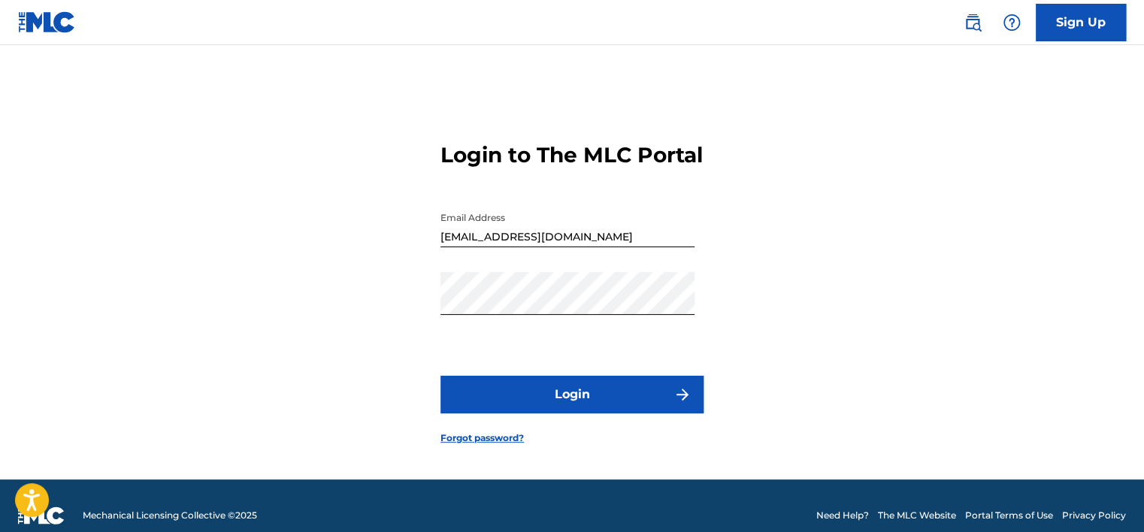
click at [565, 403] on button "Login" at bounding box center [571, 395] width 263 height 38
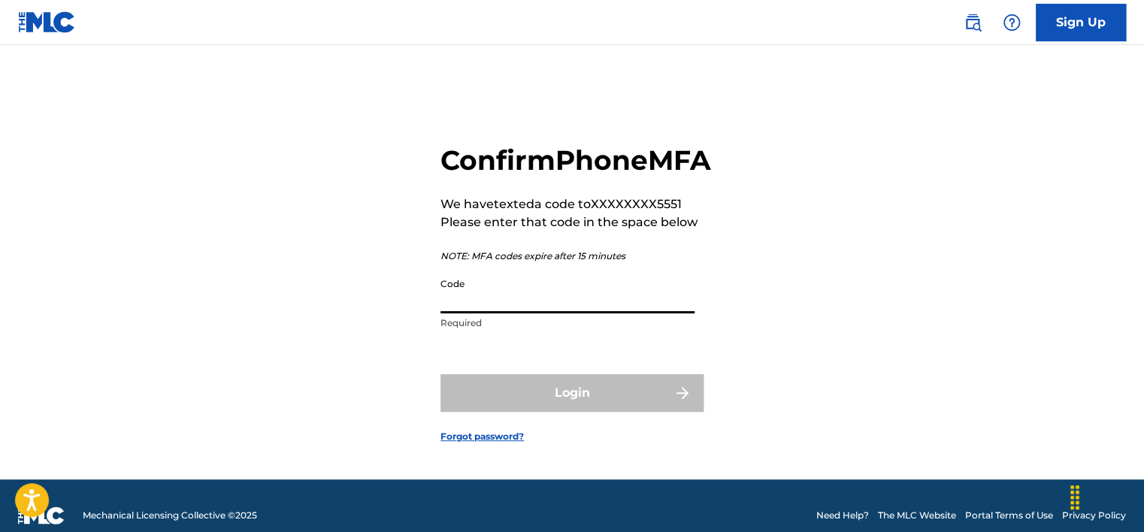
click at [655, 313] on input "Code" at bounding box center [567, 292] width 254 height 43
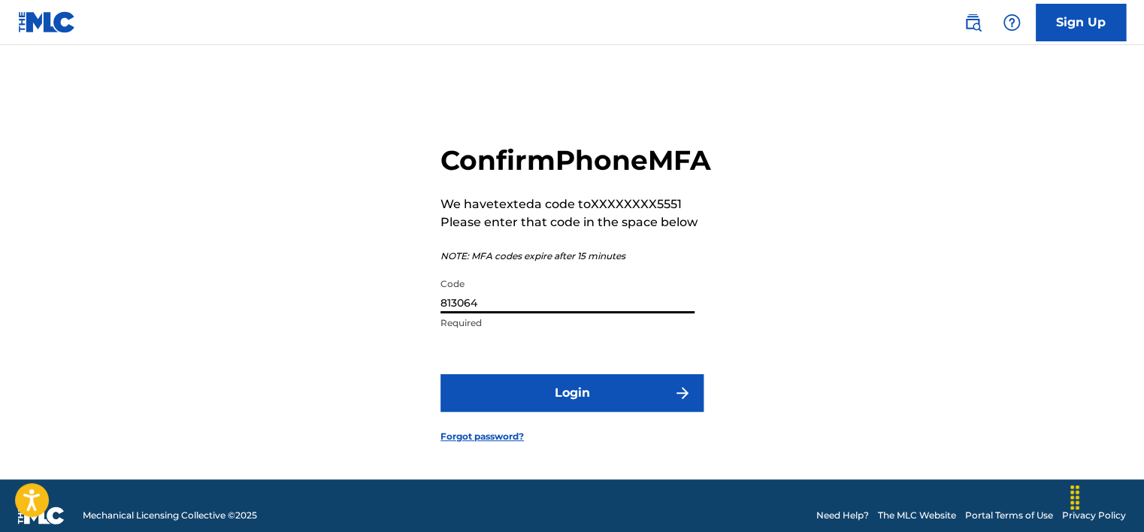
type input "813064"
click at [592, 412] on button "Login" at bounding box center [571, 393] width 263 height 38
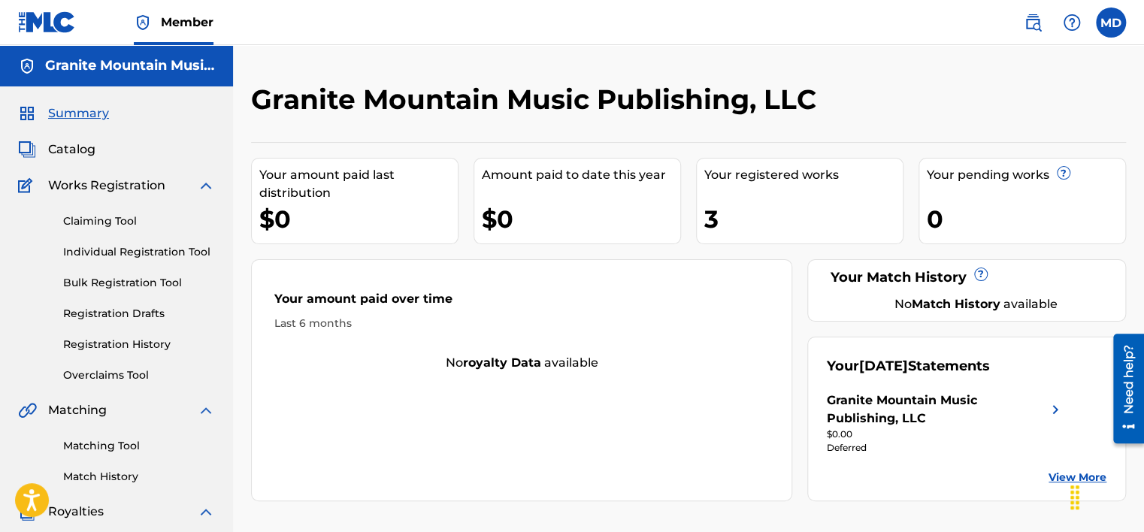
click at [113, 249] on link "Individual Registration Tool" at bounding box center [139, 252] width 152 height 16
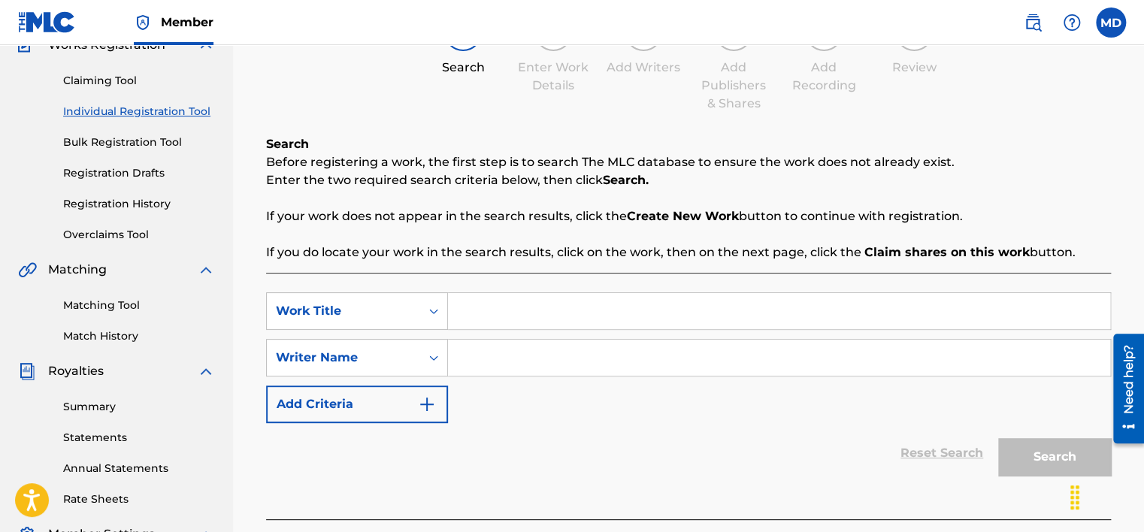
scroll to position [150, 0]
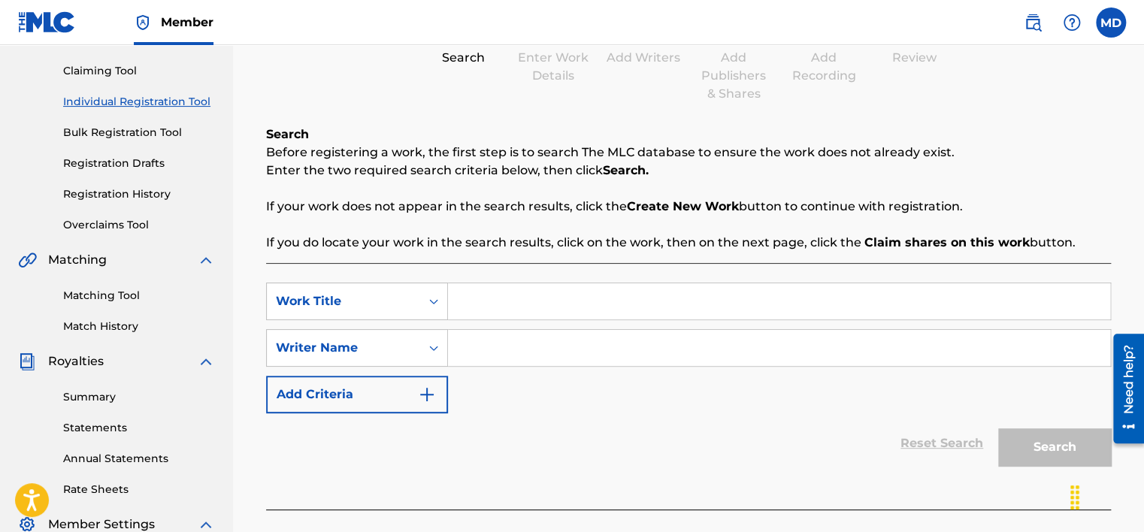
click at [479, 295] on input "Search Form" at bounding box center [779, 301] width 662 height 36
click at [457, 306] on input "A" at bounding box center [779, 301] width 662 height 36
type input "Good Sun Risn'"
drag, startPoint x: 476, startPoint y: 356, endPoint x: 489, endPoint y: 355, distance: 13.5
click at [476, 356] on input "Search Form" at bounding box center [779, 348] width 662 height 36
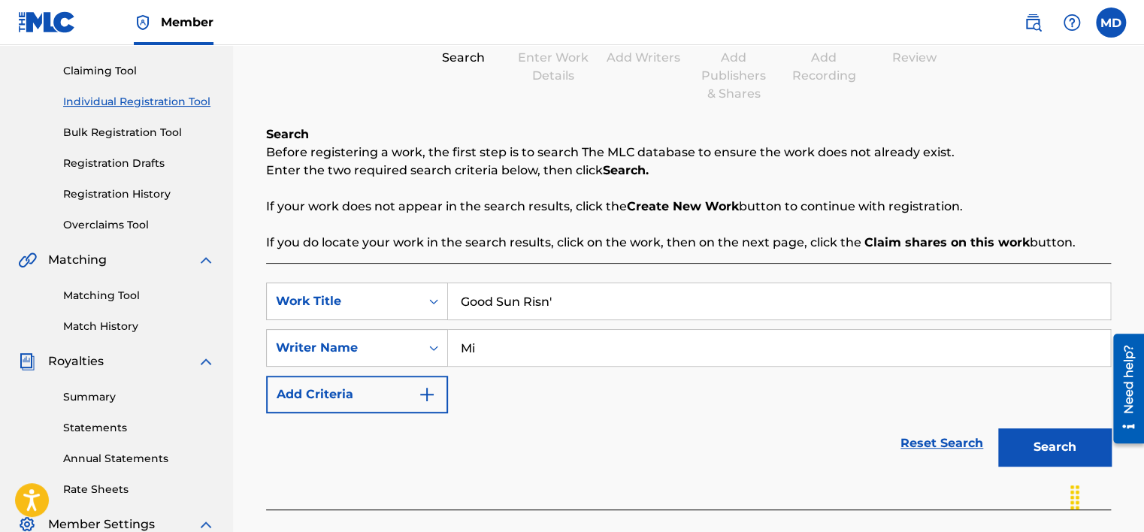
type input "M"
type input "desorda"
click at [1047, 440] on button "Search" at bounding box center [1054, 447] width 113 height 38
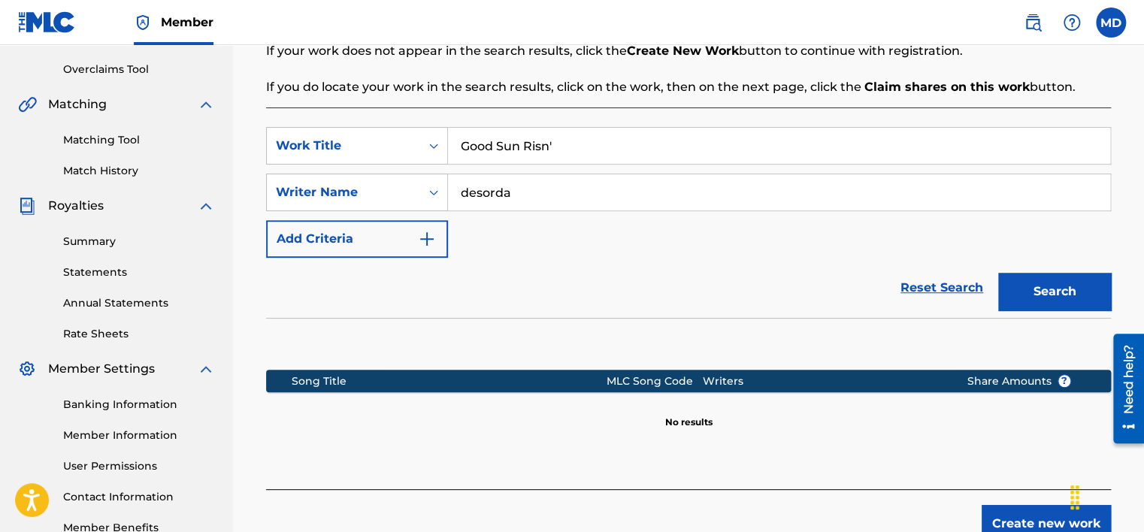
scroll to position [376, 0]
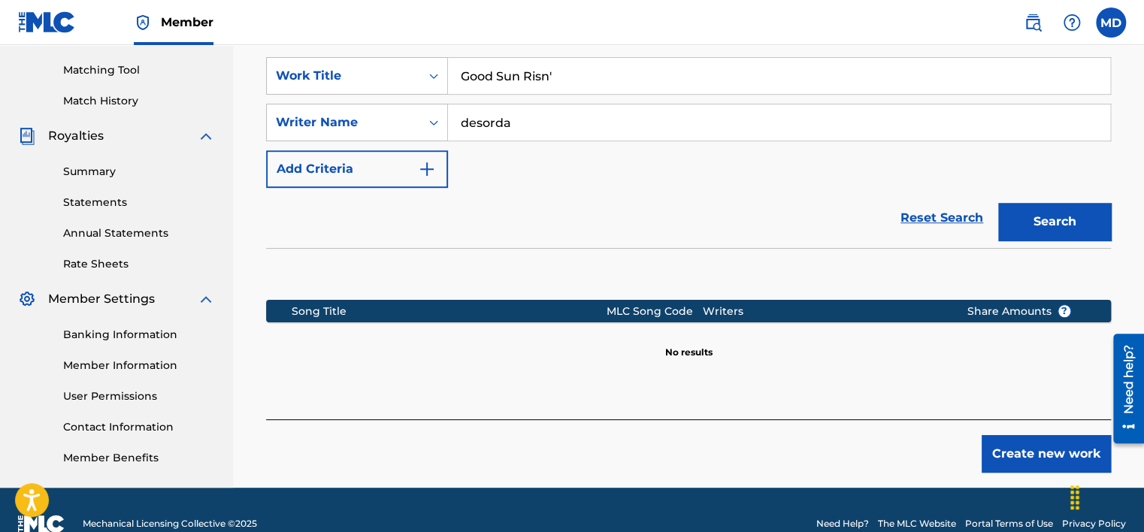
click at [996, 460] on button "Create new work" at bounding box center [1045, 454] width 129 height 38
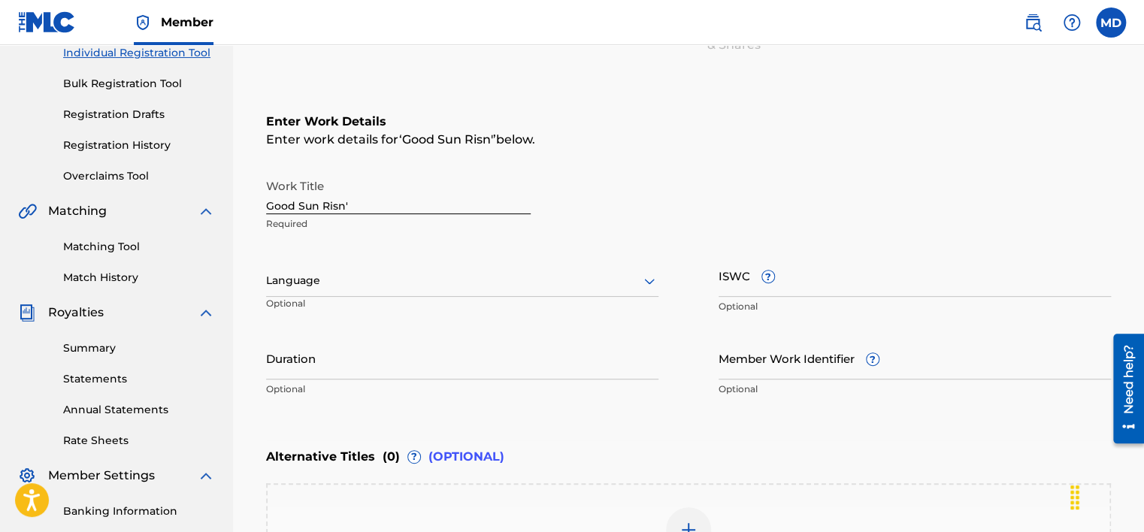
scroll to position [225, 0]
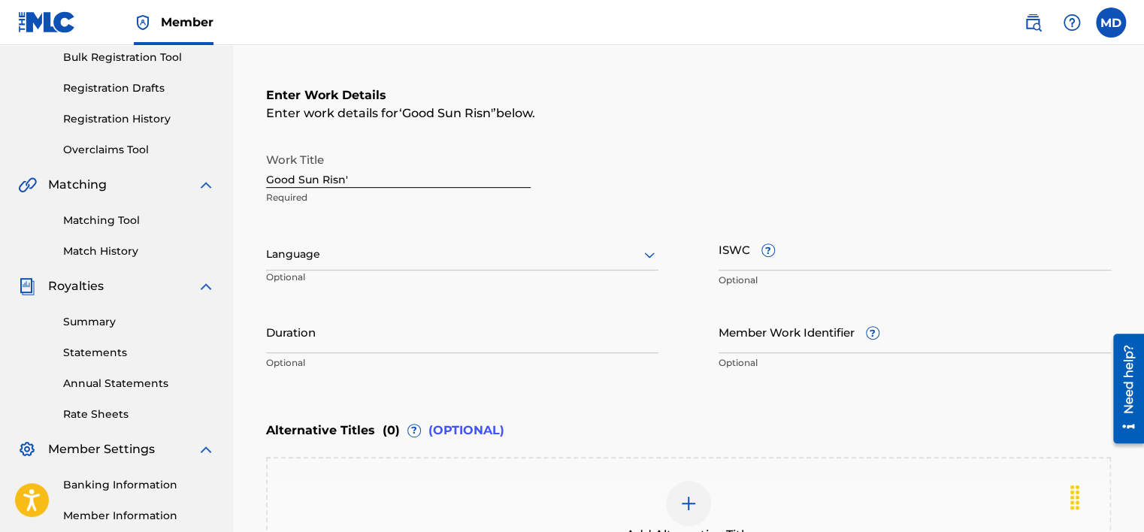
click at [493, 261] on div at bounding box center [462, 254] width 392 height 19
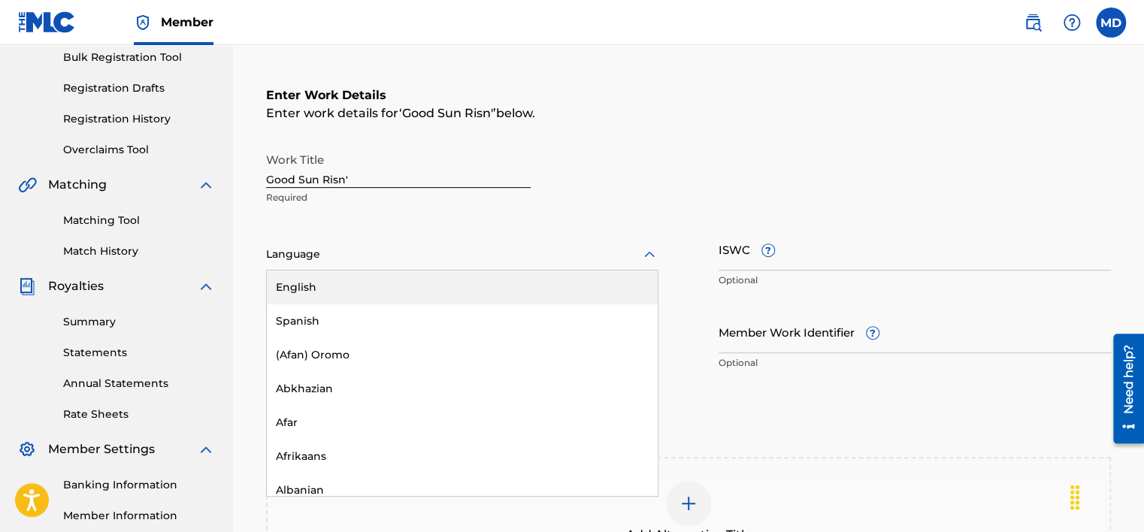
click at [456, 289] on div "English" at bounding box center [462, 288] width 391 height 34
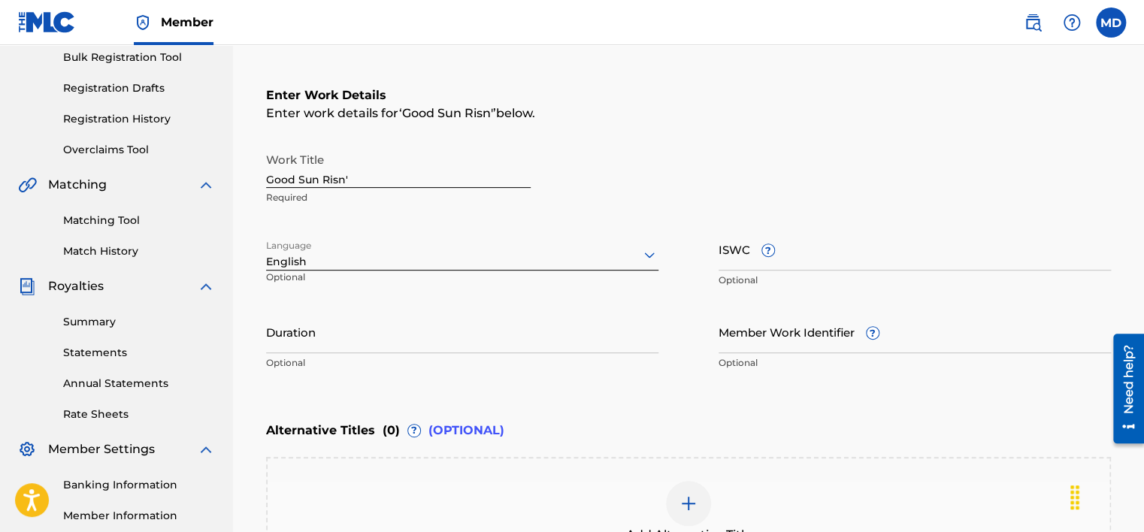
click at [815, 257] on input "ISWC ?" at bounding box center [914, 249] width 392 height 43
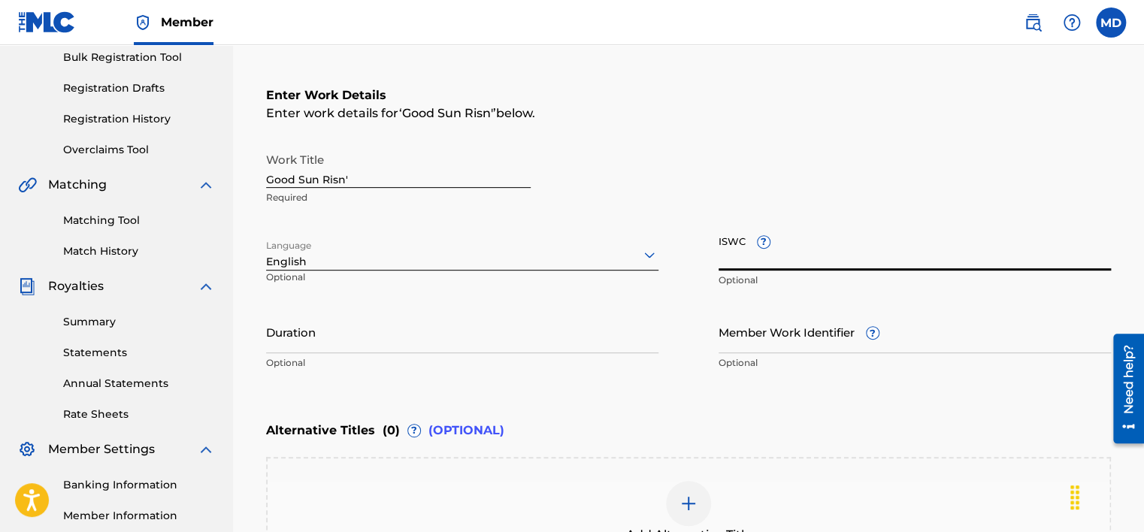
paste input "T-331.090.742-3"
type input "T-331.090.742-3"
click at [403, 343] on input "Duration" at bounding box center [462, 331] width 392 height 43
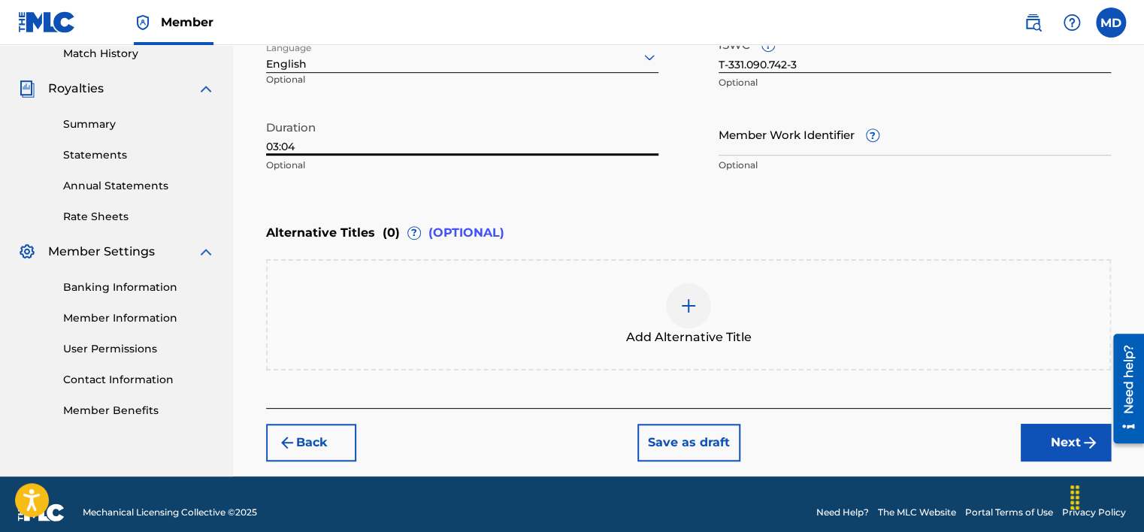
scroll to position [438, 0]
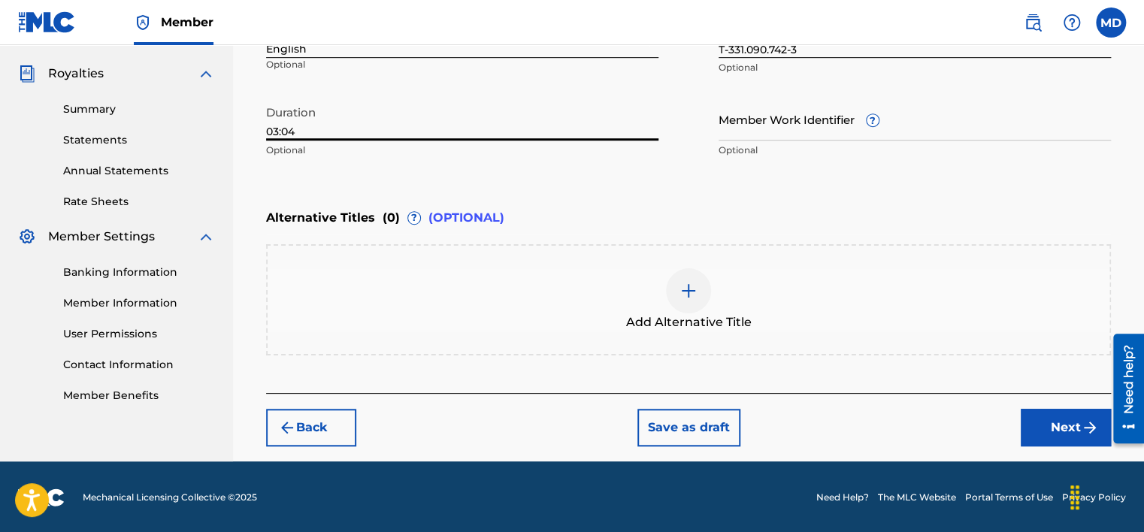
type input "03:04"
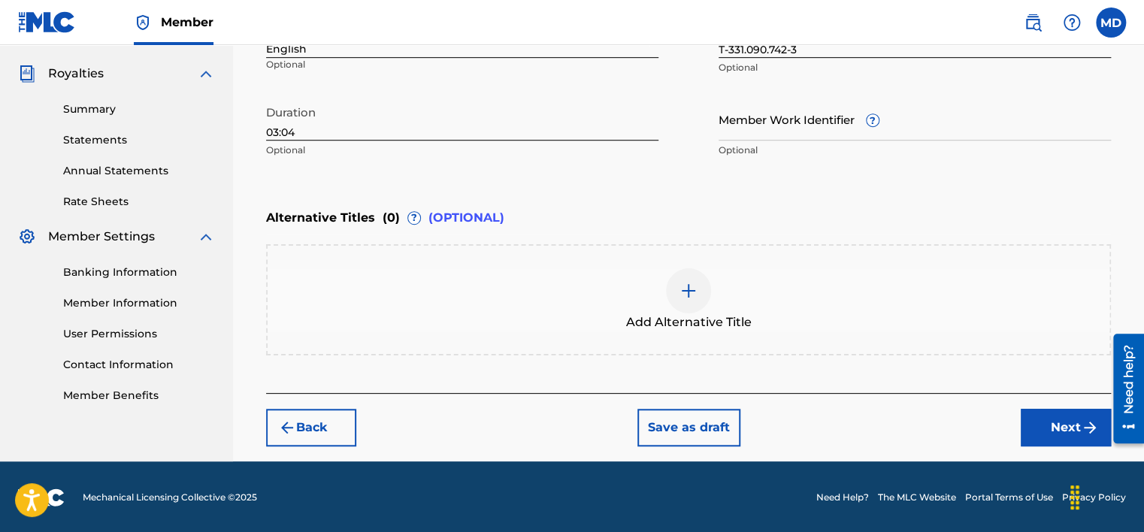
click at [1045, 426] on button "Next" at bounding box center [1065, 428] width 90 height 38
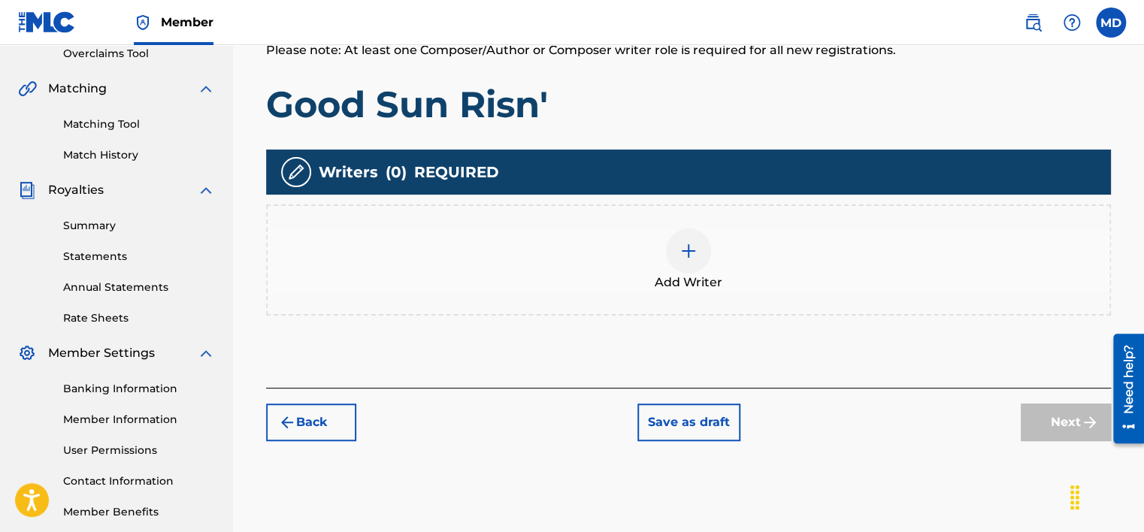
scroll to position [368, 0]
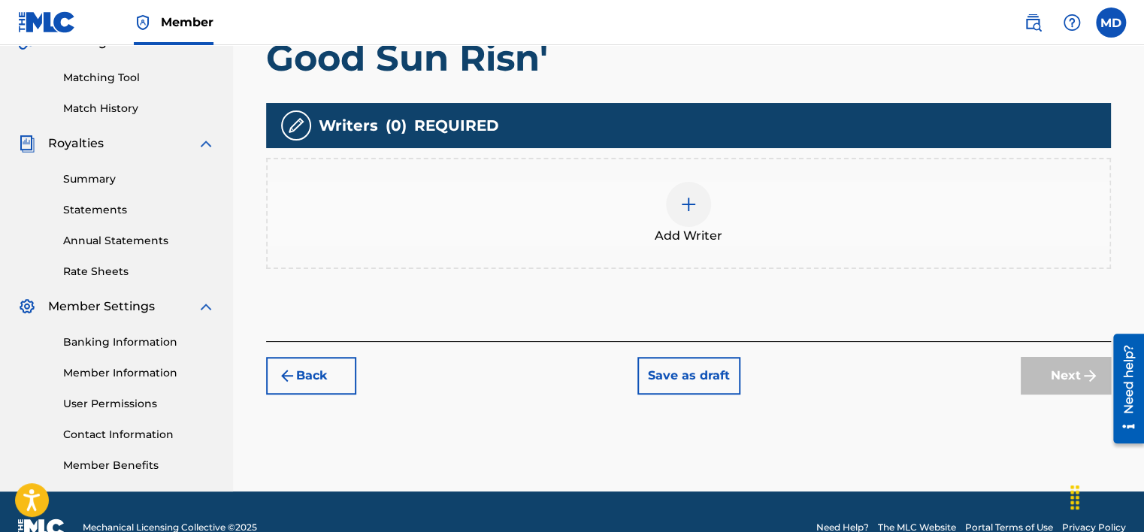
click at [680, 210] on img at bounding box center [688, 204] width 18 height 18
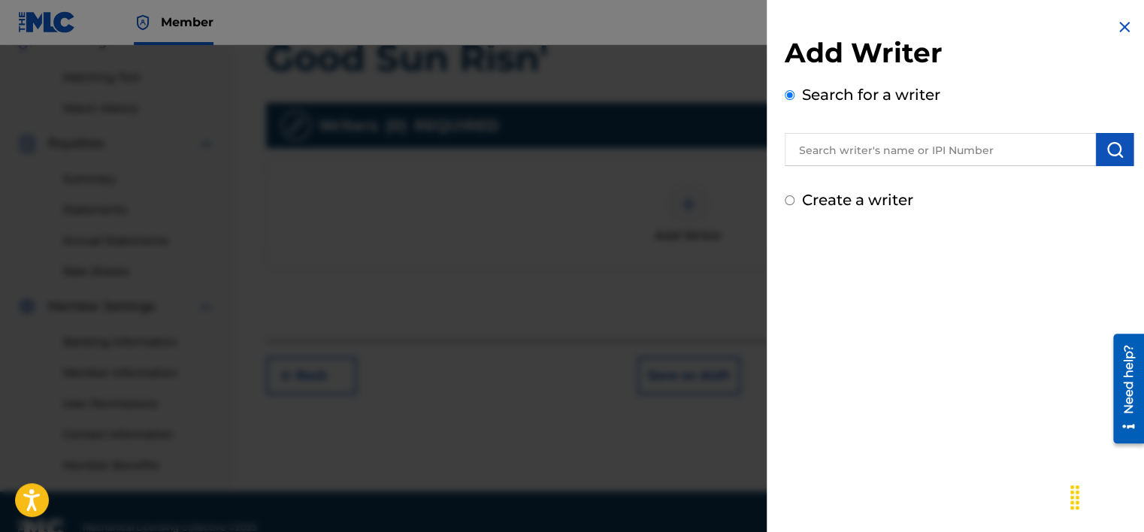
click at [882, 144] on input "text" at bounding box center [939, 149] width 311 height 33
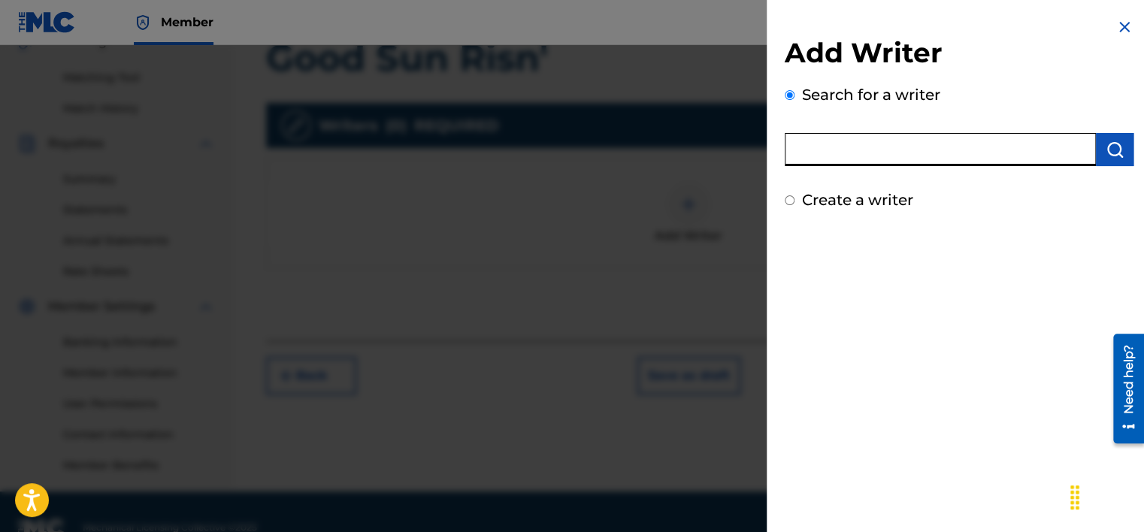
click at [882, 147] on input "text" at bounding box center [939, 149] width 311 height 33
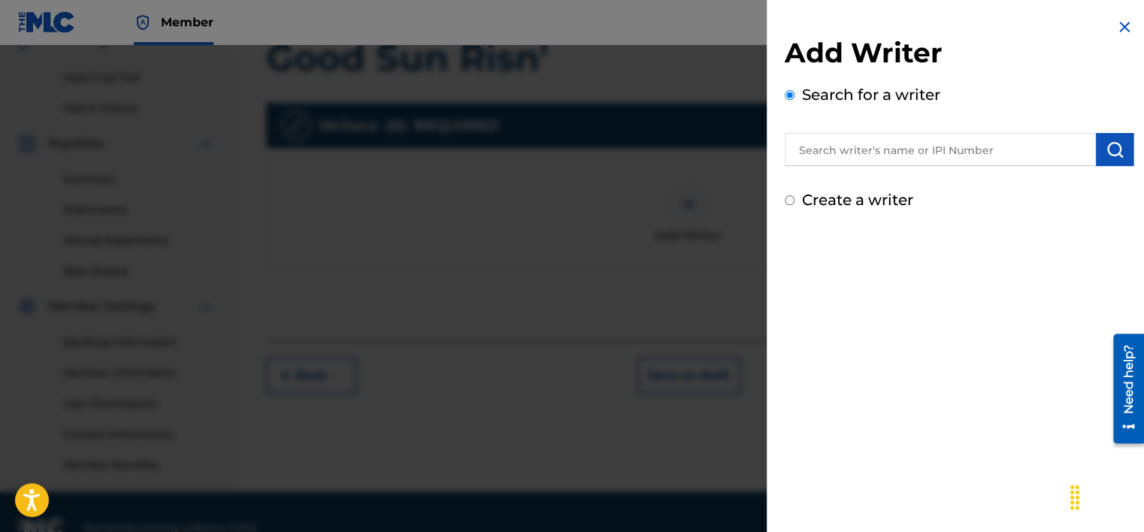
click at [881, 303] on div "Add Writer Search for a writer Create a writer" at bounding box center [958, 266] width 385 height 532
click at [862, 147] on input "text" at bounding box center [939, 149] width 311 height 33
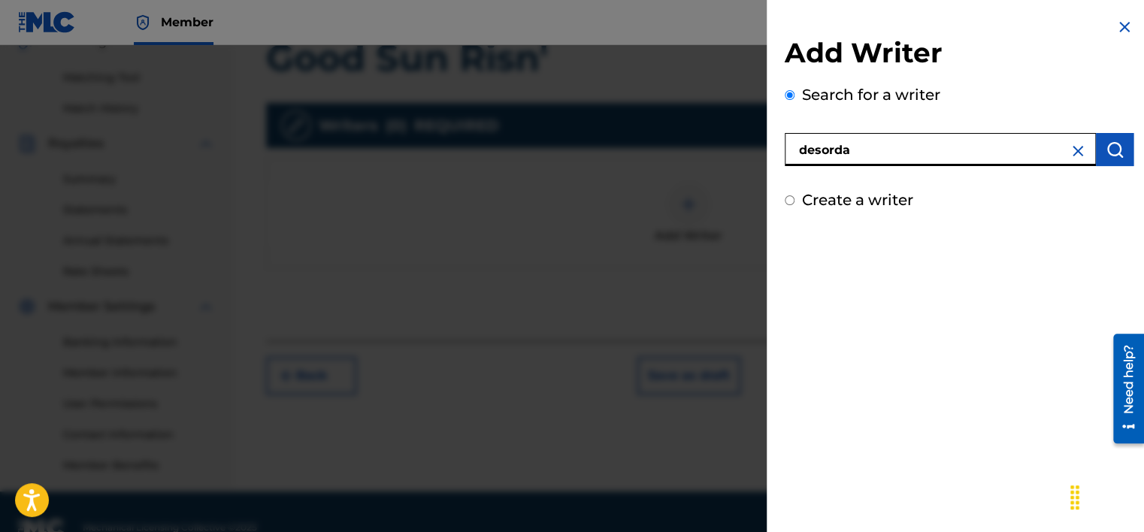
type input "desorda"
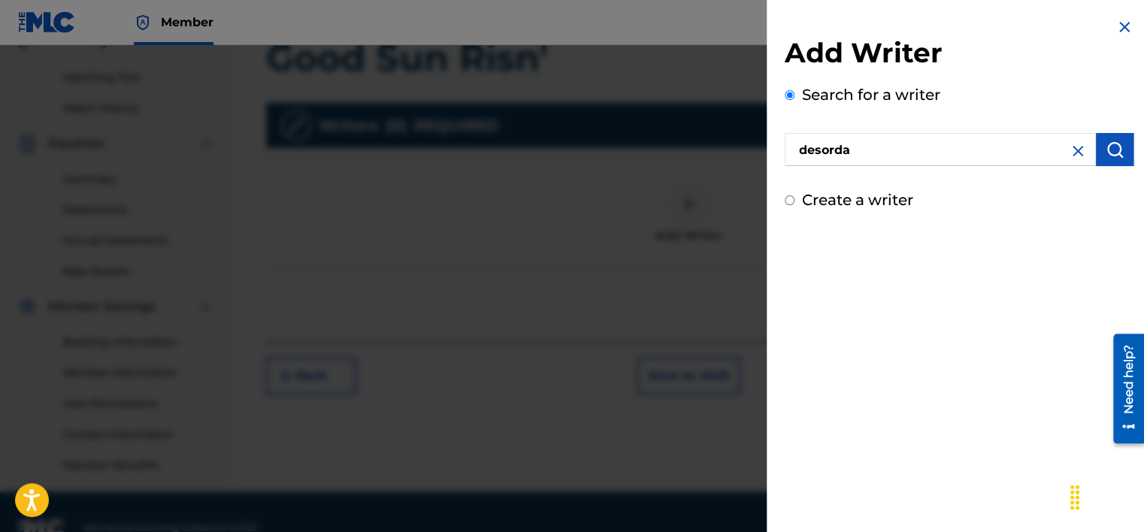
click at [1105, 147] on img "submit" at bounding box center [1114, 150] width 18 height 18
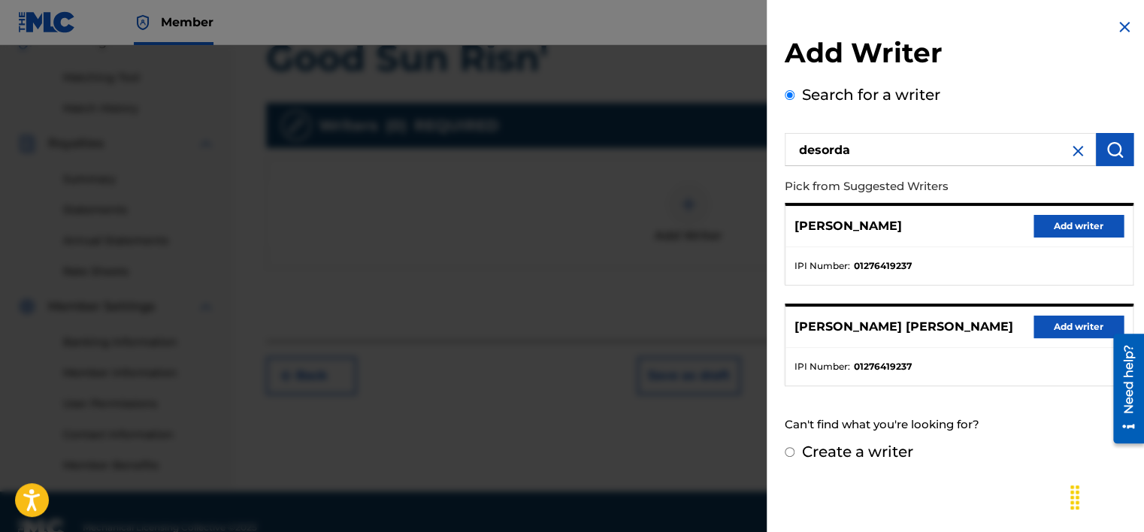
click at [1075, 328] on button "Add writer" at bounding box center [1078, 327] width 90 height 23
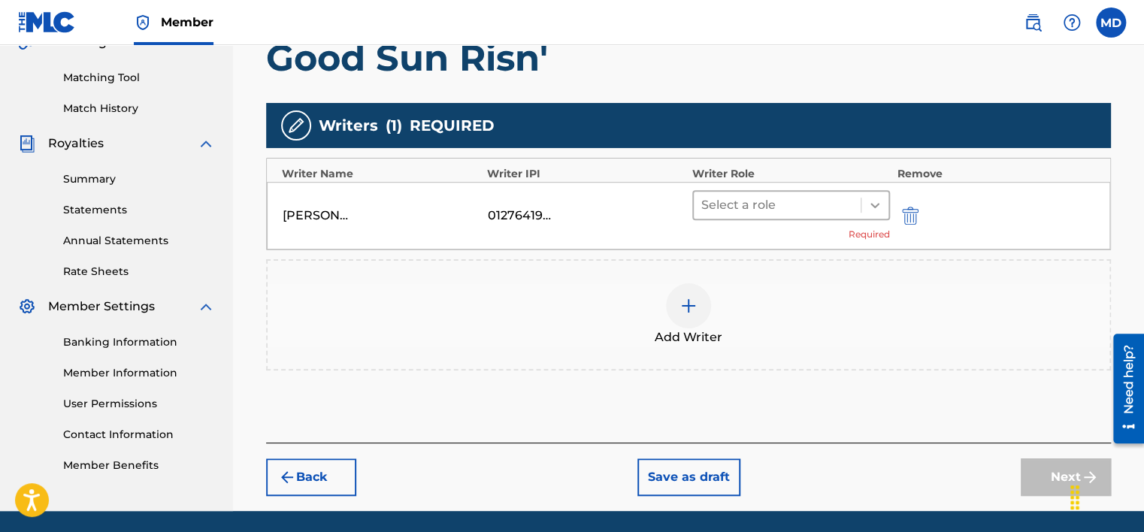
click at [872, 206] on icon at bounding box center [874, 205] width 15 height 15
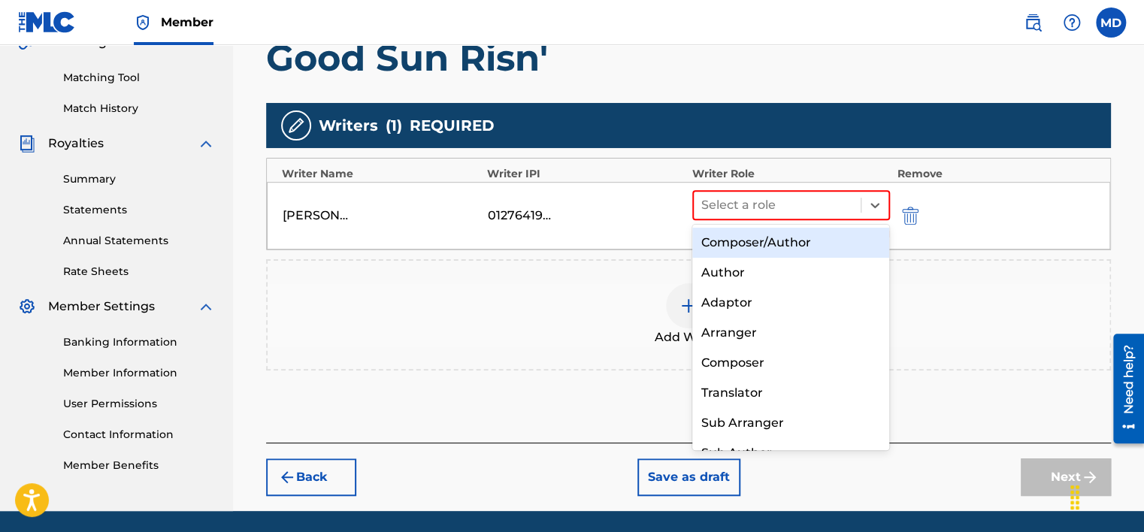
click at [802, 244] on div "Composer/Author" at bounding box center [791, 243] width 198 height 30
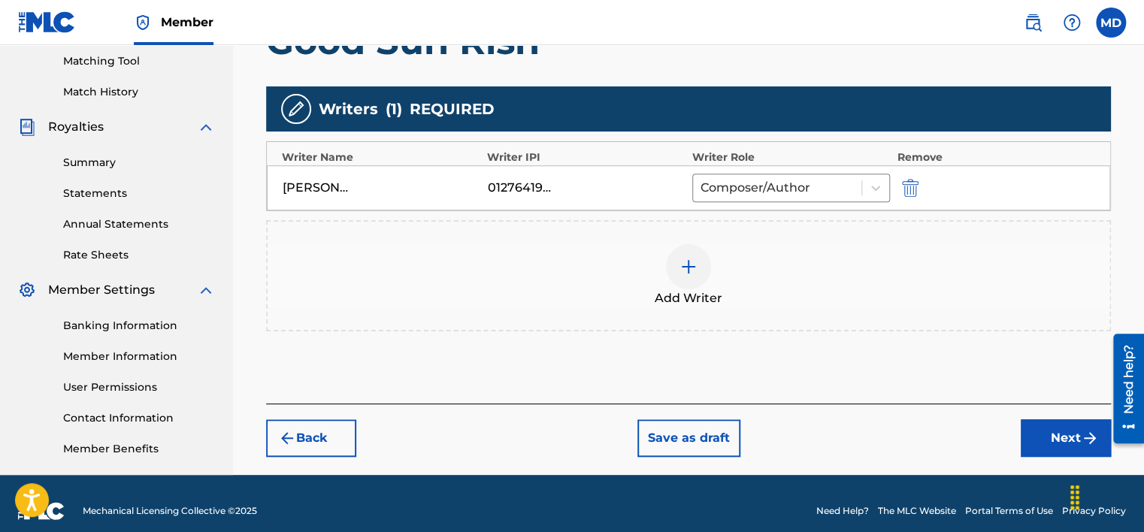
scroll to position [400, 0]
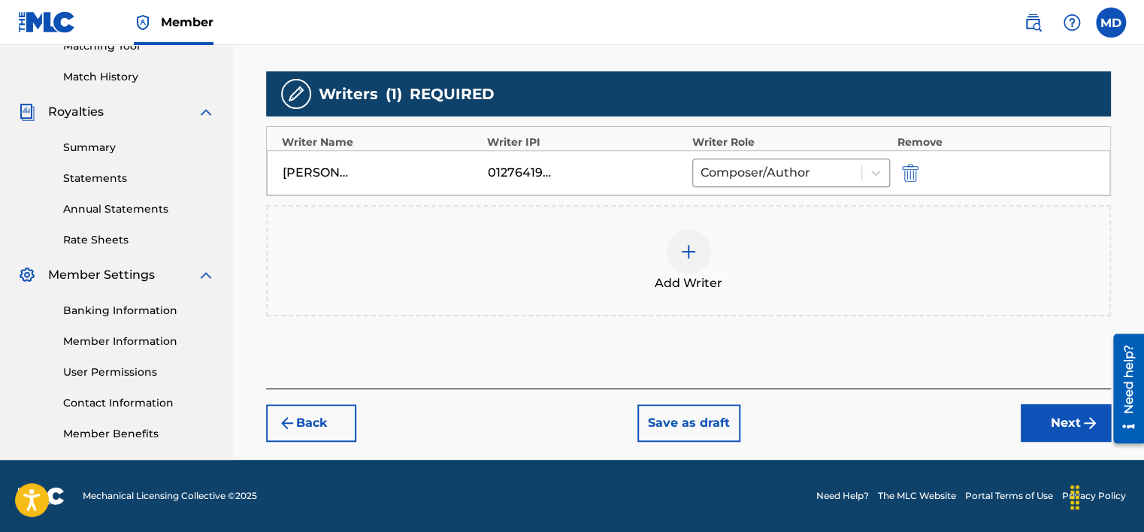
click at [1048, 417] on button "Next" at bounding box center [1065, 423] width 90 height 38
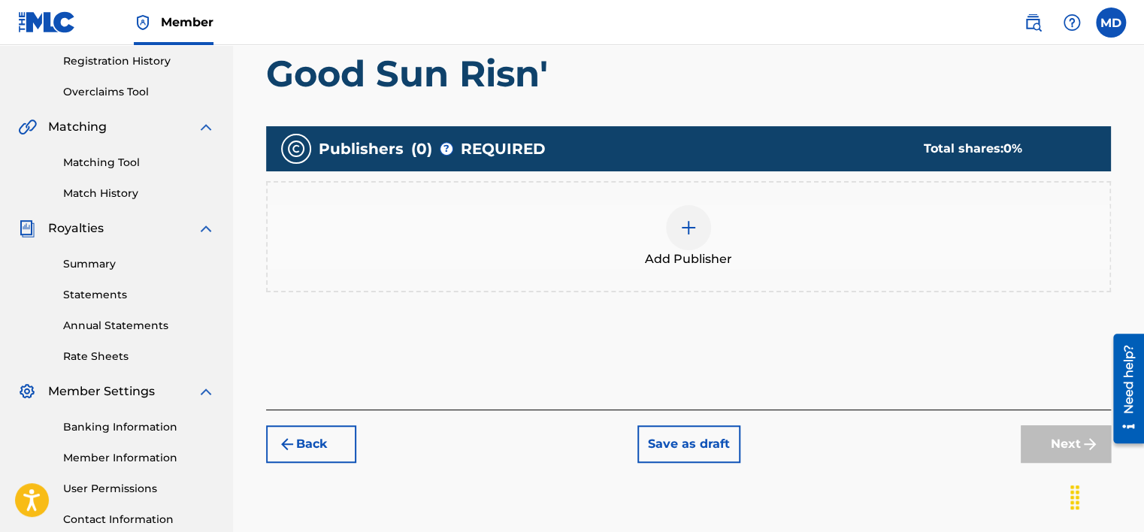
scroll to position [293, 0]
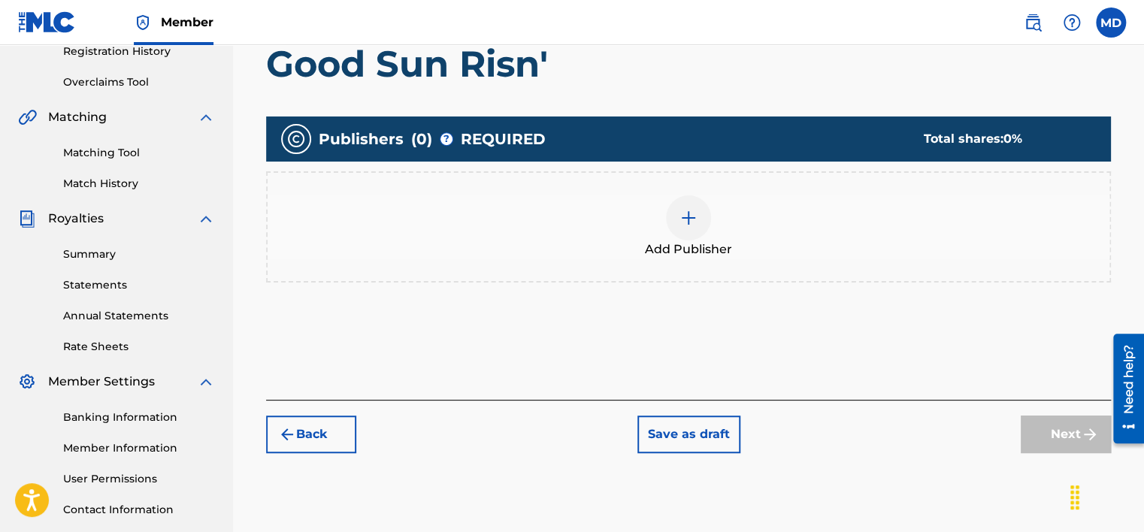
click at [694, 224] on img at bounding box center [688, 218] width 18 height 18
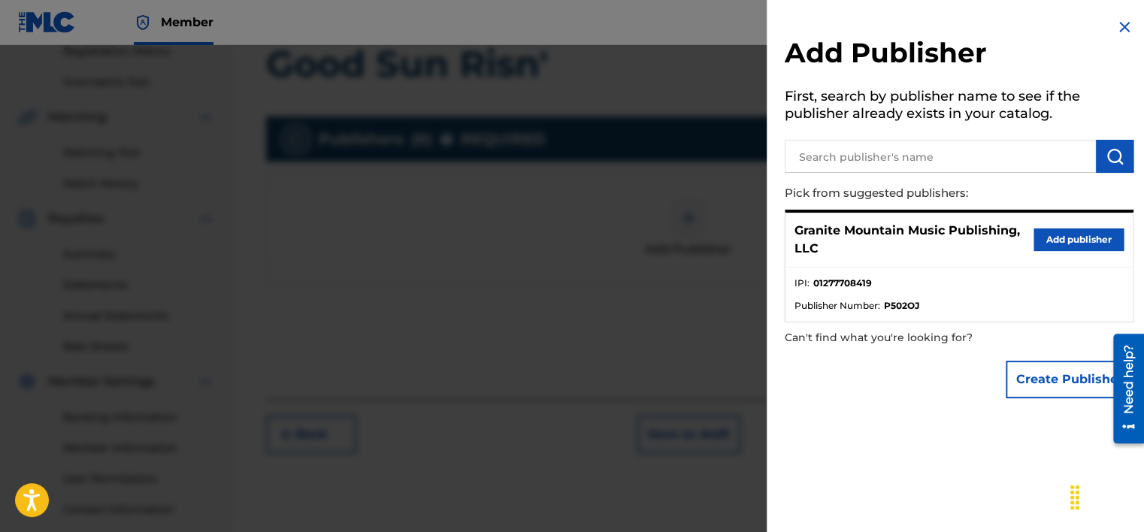
click at [1053, 237] on button "Add publisher" at bounding box center [1078, 239] width 90 height 23
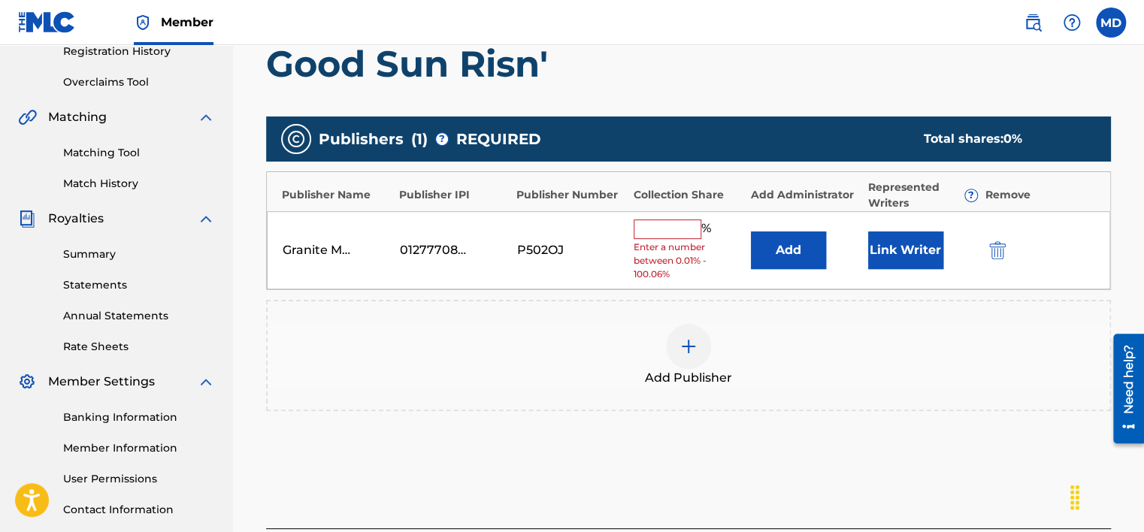
click at [666, 226] on input "text" at bounding box center [667, 229] width 68 height 20
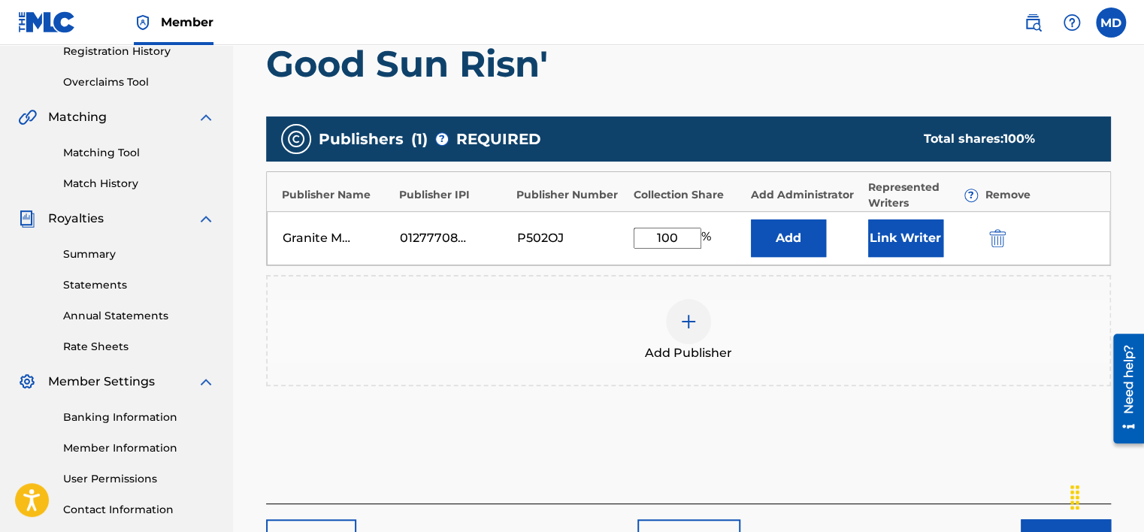
type input "100"
click at [890, 240] on button "Link Writer" at bounding box center [905, 238] width 75 height 38
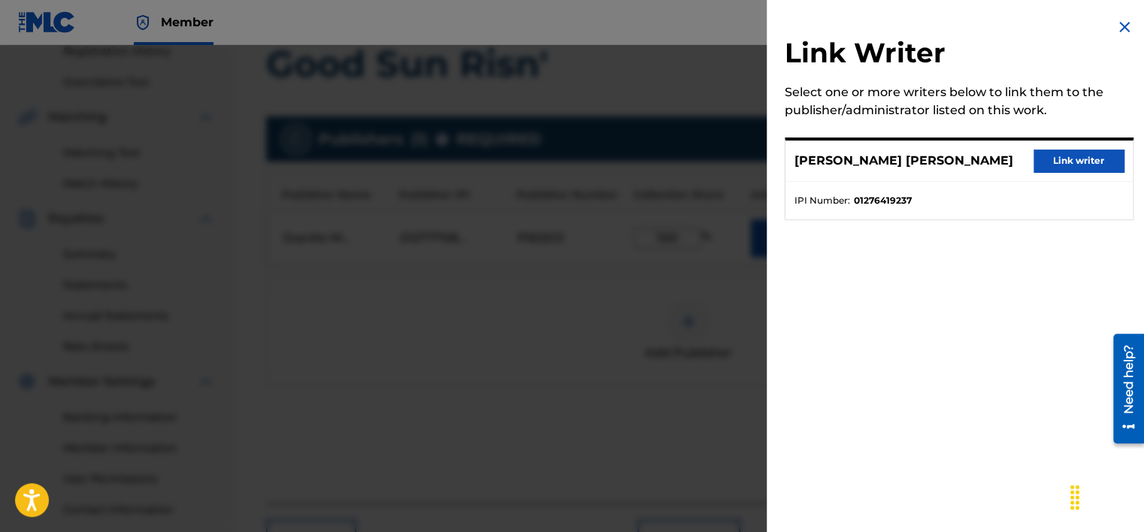
click at [1061, 162] on button "Link writer" at bounding box center [1078, 161] width 90 height 23
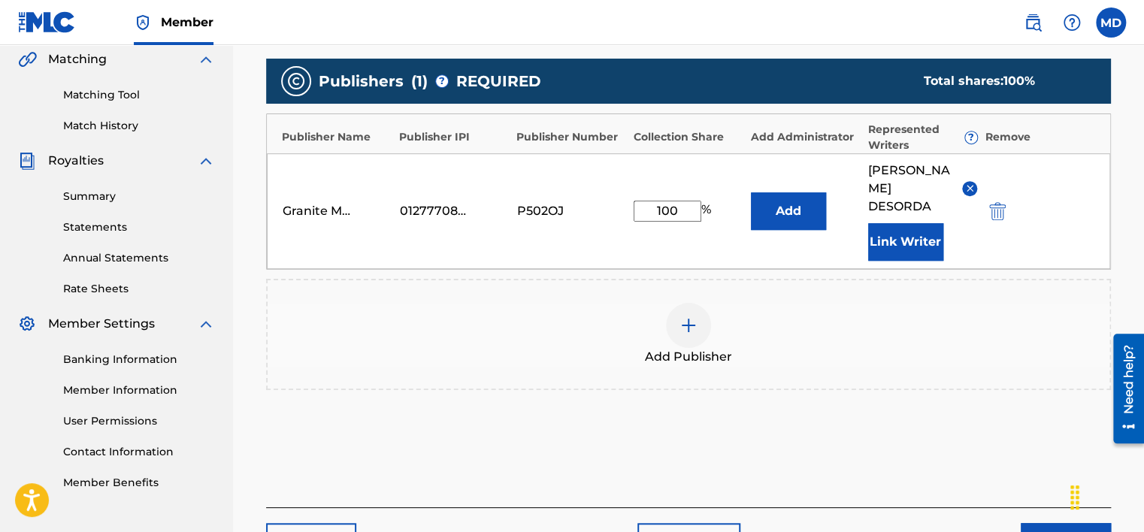
scroll to position [443, 0]
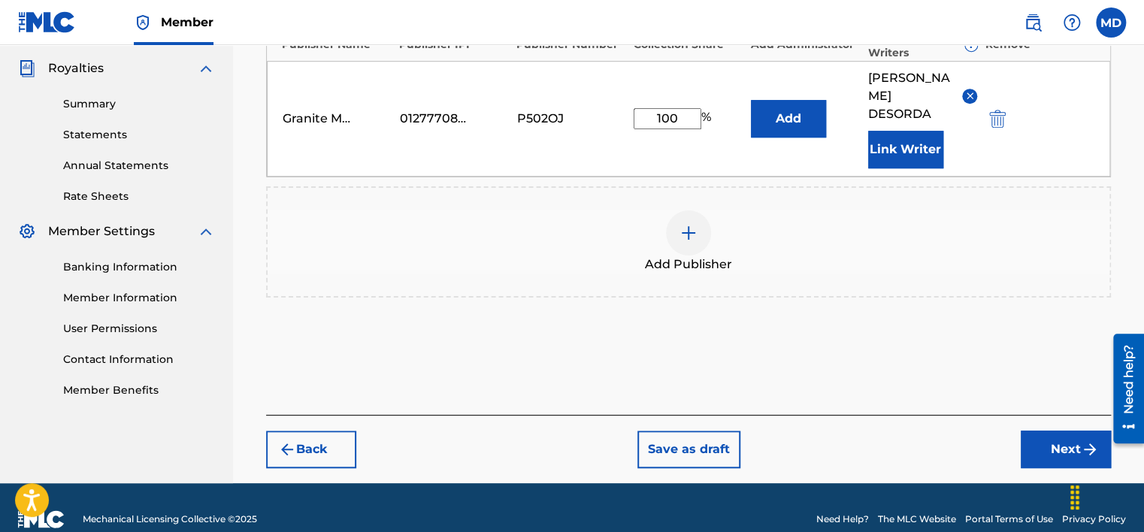
click at [1053, 431] on button "Next" at bounding box center [1065, 450] width 90 height 38
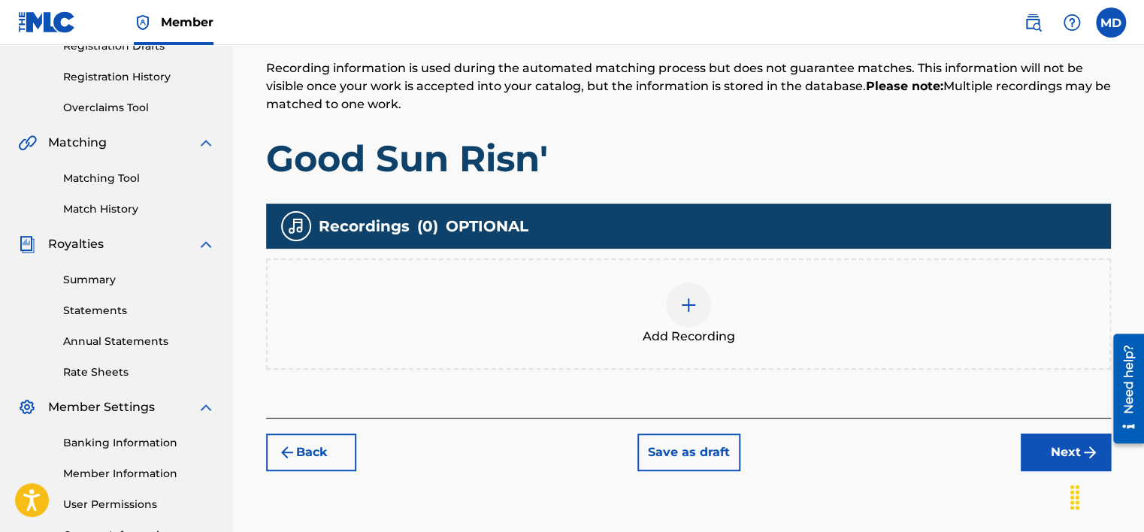
scroll to position [368, 0]
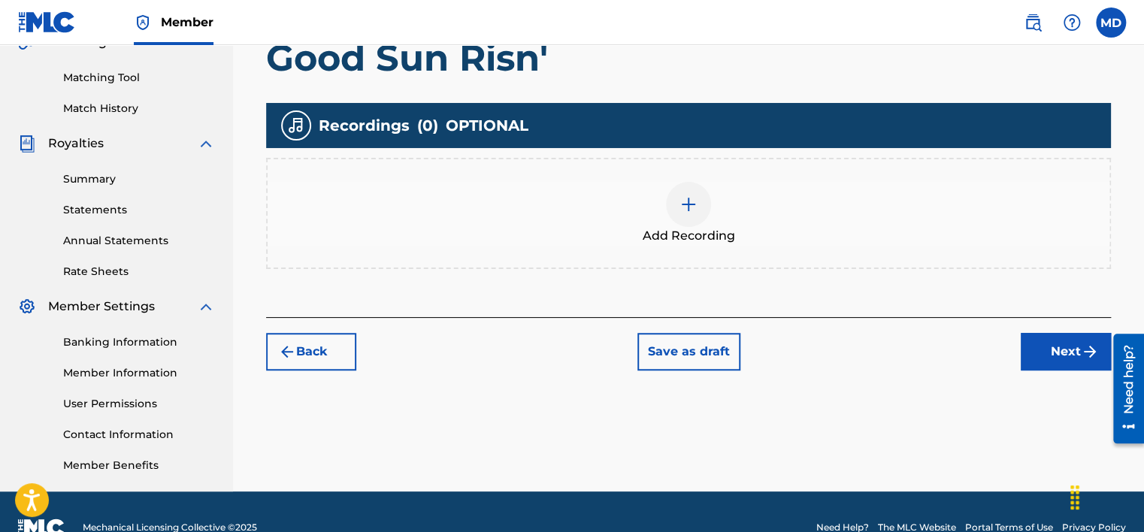
click at [688, 207] on img at bounding box center [688, 204] width 18 height 18
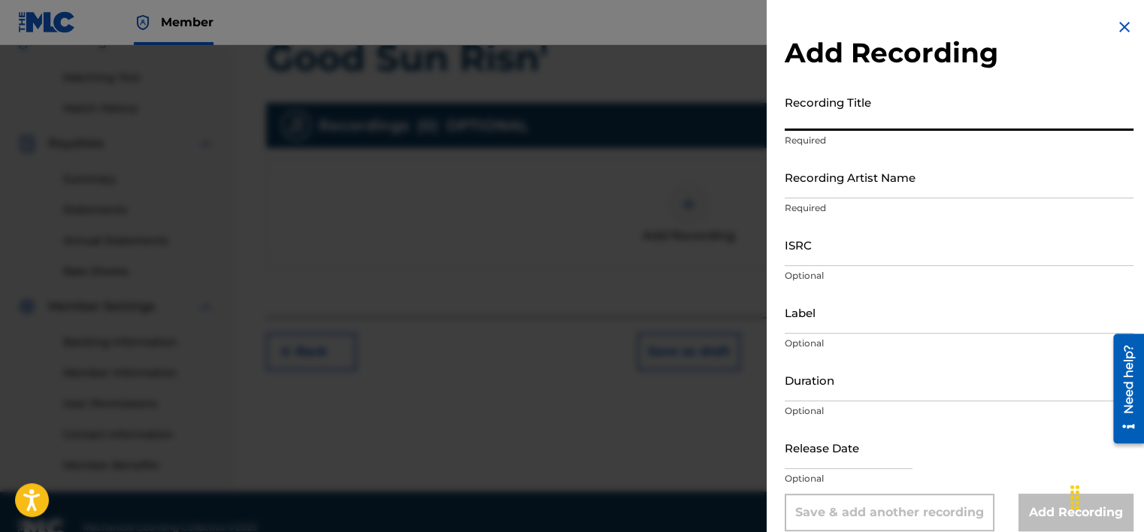
click at [863, 122] on input "Recording Title" at bounding box center [958, 109] width 349 height 43
type input "Good Sun Risn'"
click at [861, 187] on input "Recording Artist Name" at bounding box center [958, 177] width 349 height 43
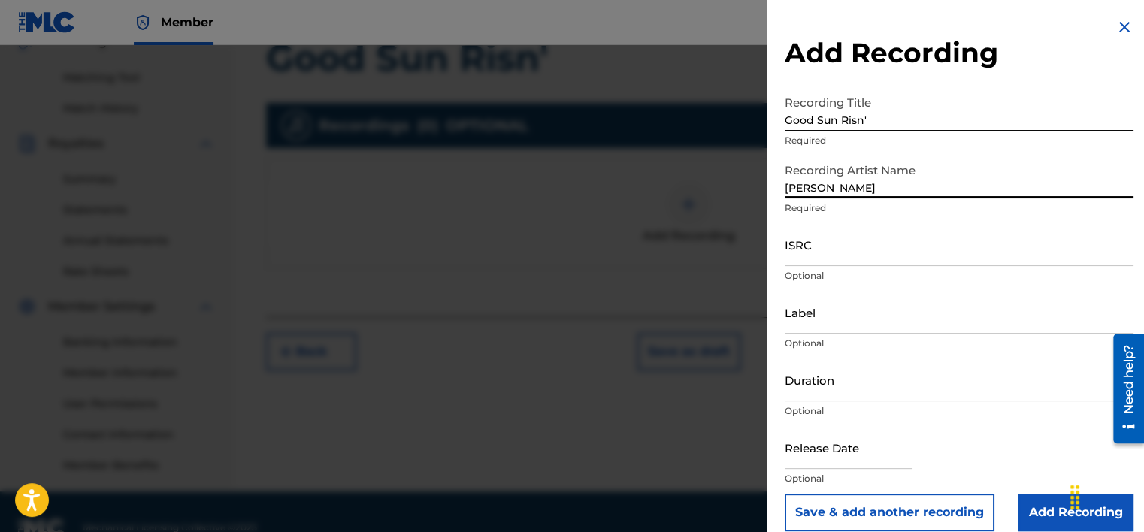
type input "[PERSON_NAME]"
click at [857, 343] on p "Optional" at bounding box center [958, 344] width 349 height 14
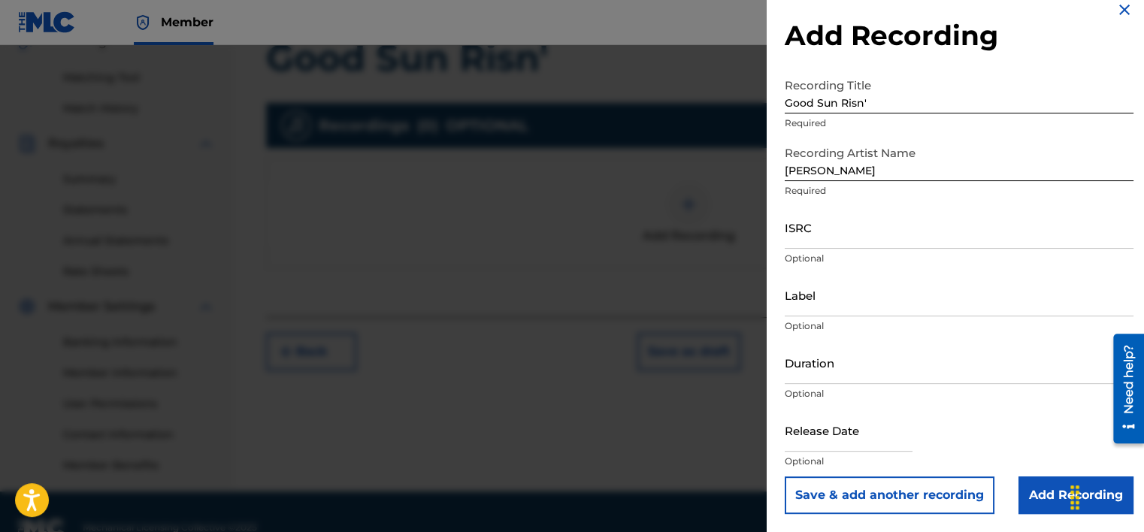
click at [860, 231] on input "ISRC" at bounding box center [958, 227] width 349 height 43
paste input "CAHQJ2569271"
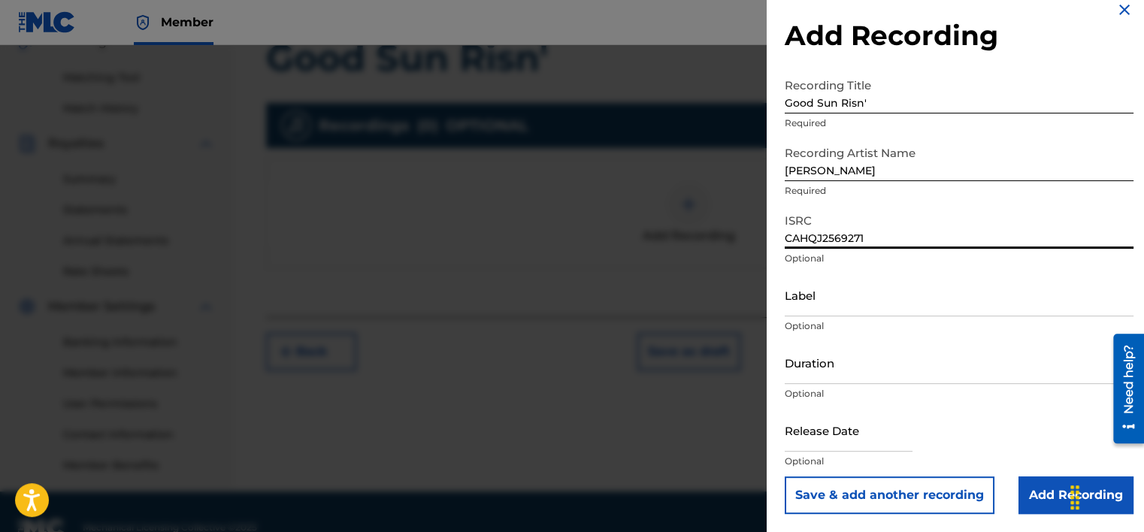
type input "CAHQJ2569271"
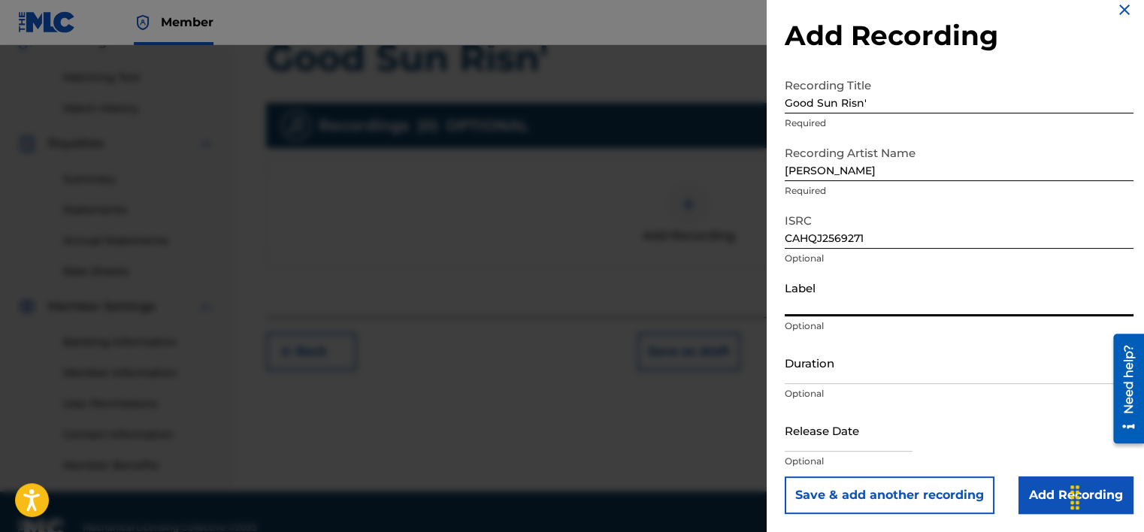
click at [878, 304] on input "Label" at bounding box center [958, 295] width 349 height 43
type input "Granite Mountain Sounds, LLC"
type input "04:31"
type input "[DATE]"
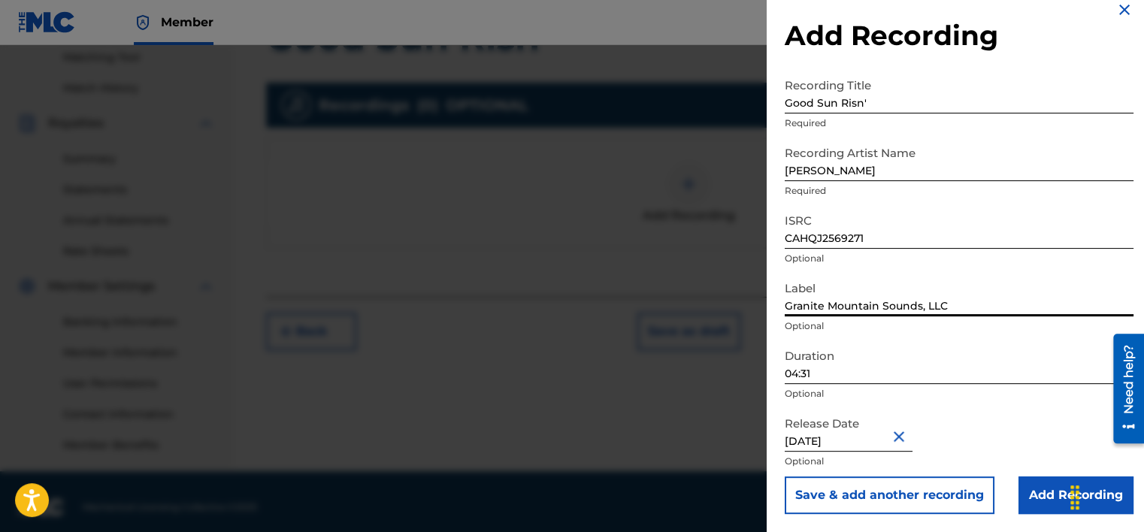
scroll to position [400, 0]
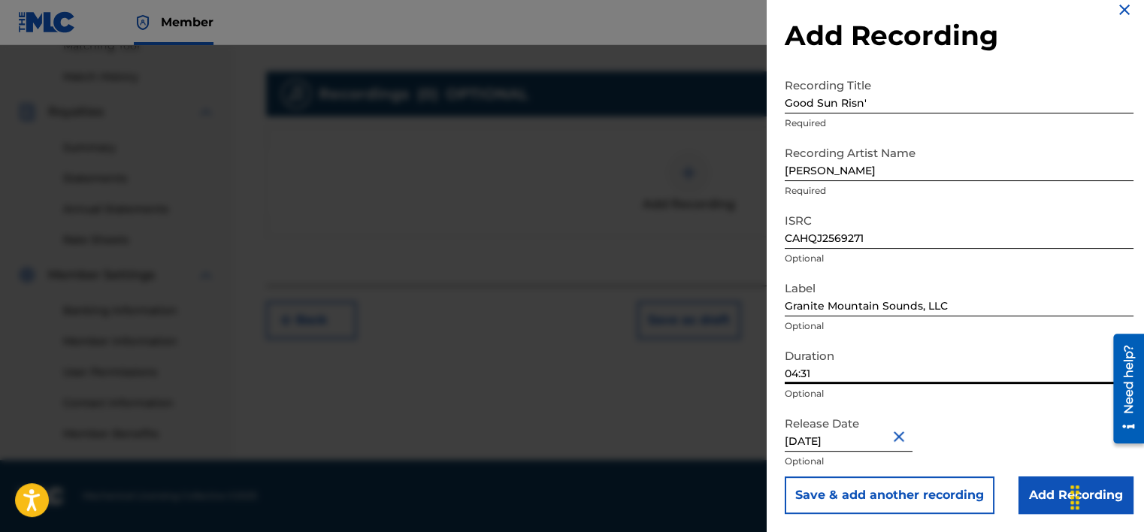
click at [871, 373] on input "04:31" at bounding box center [958, 362] width 349 height 43
click at [847, 365] on input "04:31" at bounding box center [958, 362] width 349 height 43
type input "03:04"
click at [975, 421] on div "Release Date [DATE] Optional" at bounding box center [958, 443] width 349 height 68
click at [902, 432] on button "Close" at bounding box center [901, 436] width 23 height 46
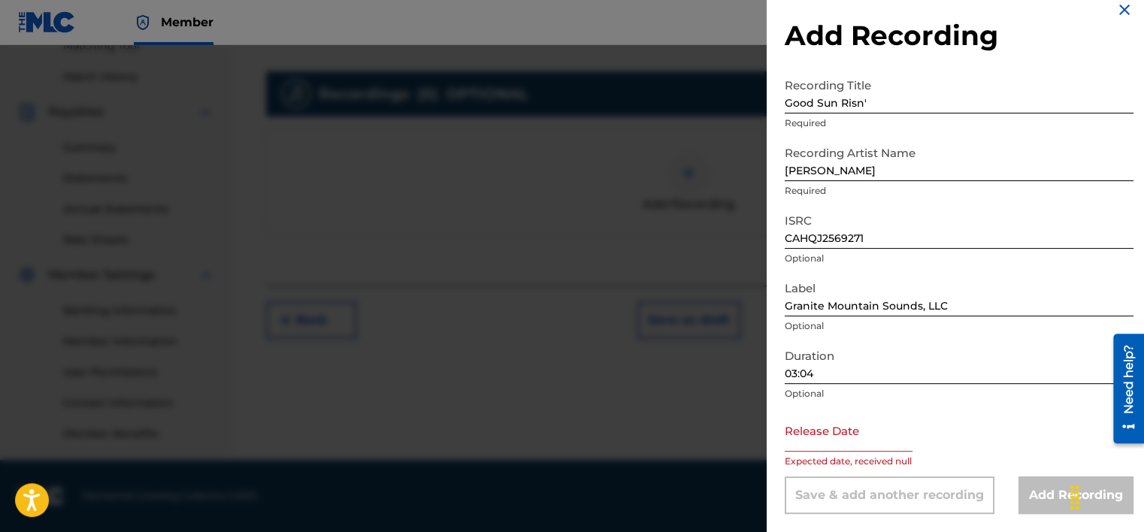
click at [856, 440] on input "text" at bounding box center [848, 430] width 128 height 43
select select "7"
select select "2025"
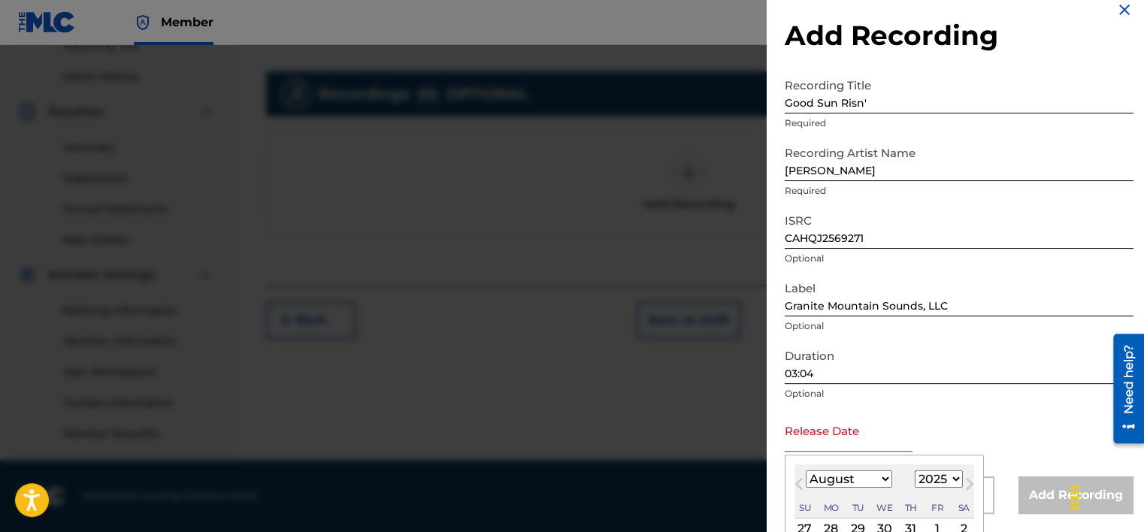
click at [793, 482] on button "Previous Month" at bounding box center [799, 487] width 24 height 24
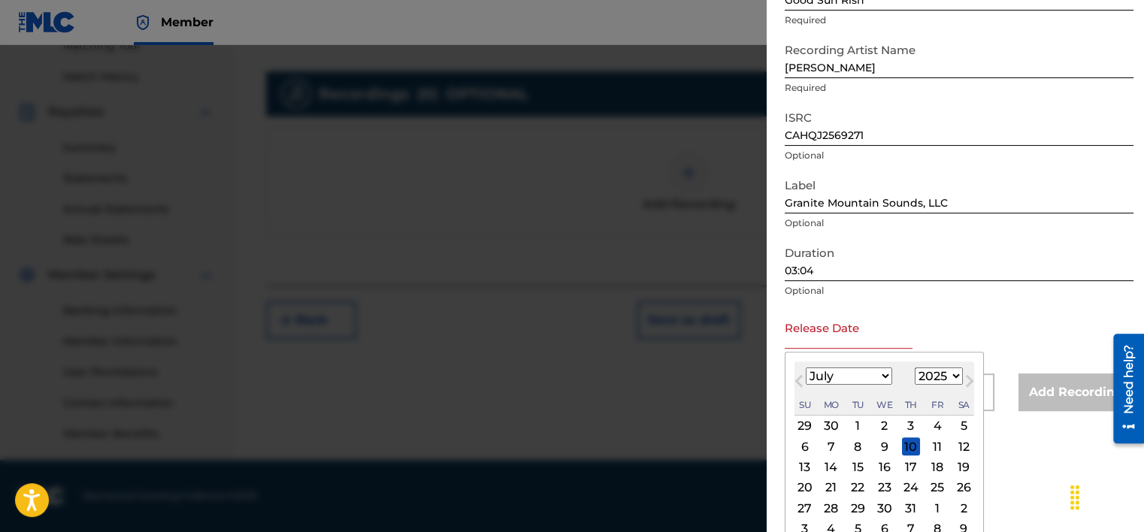
scroll to position [136, 0]
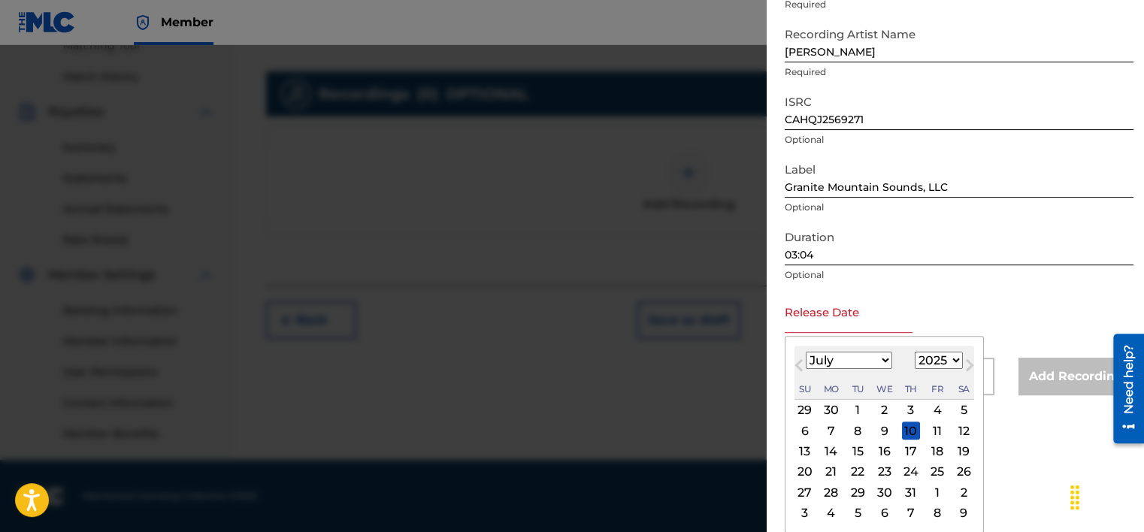
click at [800, 364] on span "Previous Month" at bounding box center [800, 367] width 0 height 23
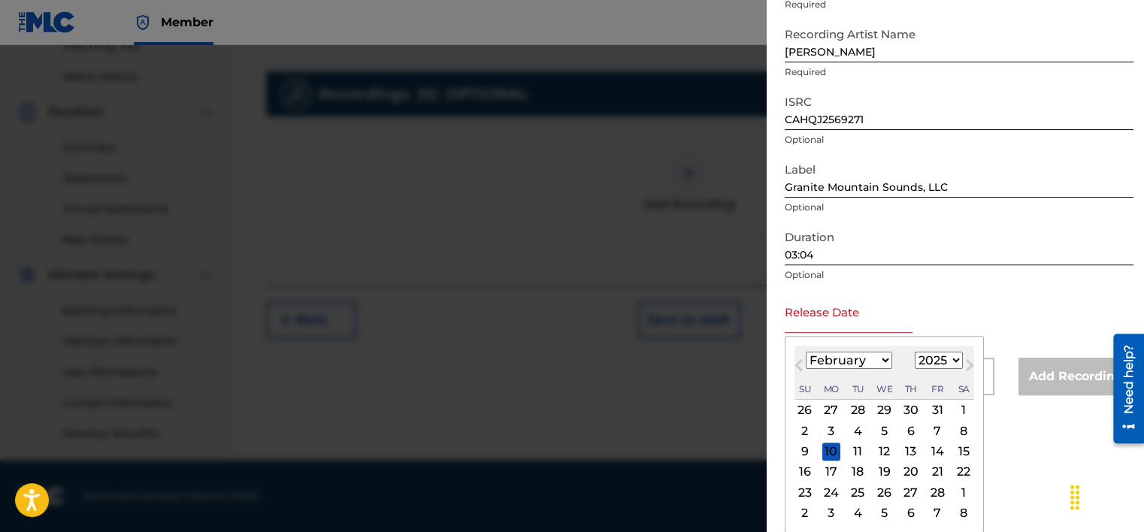
click at [800, 364] on span "Previous Month" at bounding box center [800, 367] width 0 height 23
select select "11"
select select "2024"
click at [800, 364] on span "Previous Month" at bounding box center [800, 367] width 0 height 23
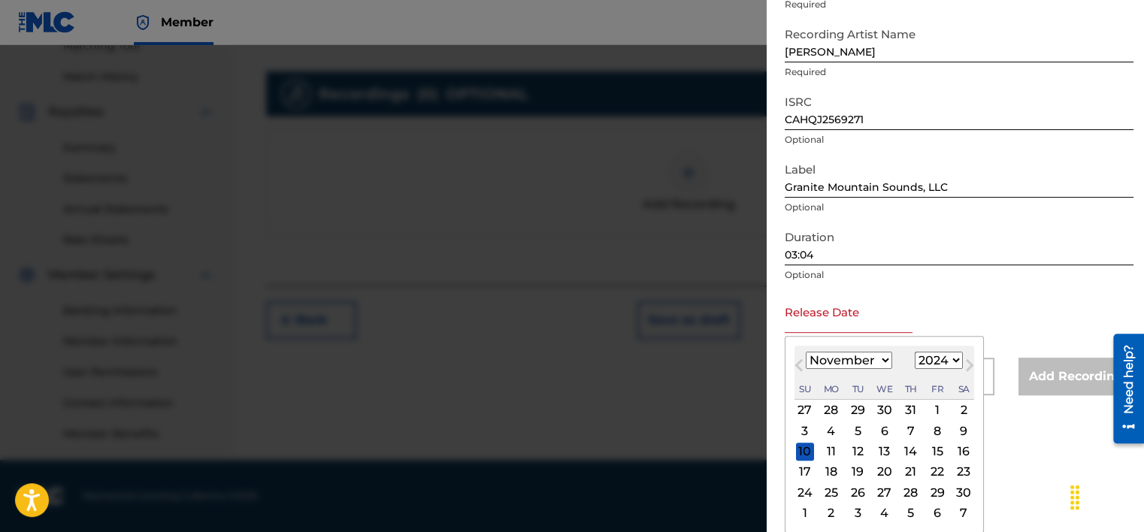
click at [800, 364] on span "Previous Month" at bounding box center [800, 367] width 0 height 23
select select "9"
click at [831, 473] on div "21" at bounding box center [831, 472] width 18 height 18
type input "[DATE]"
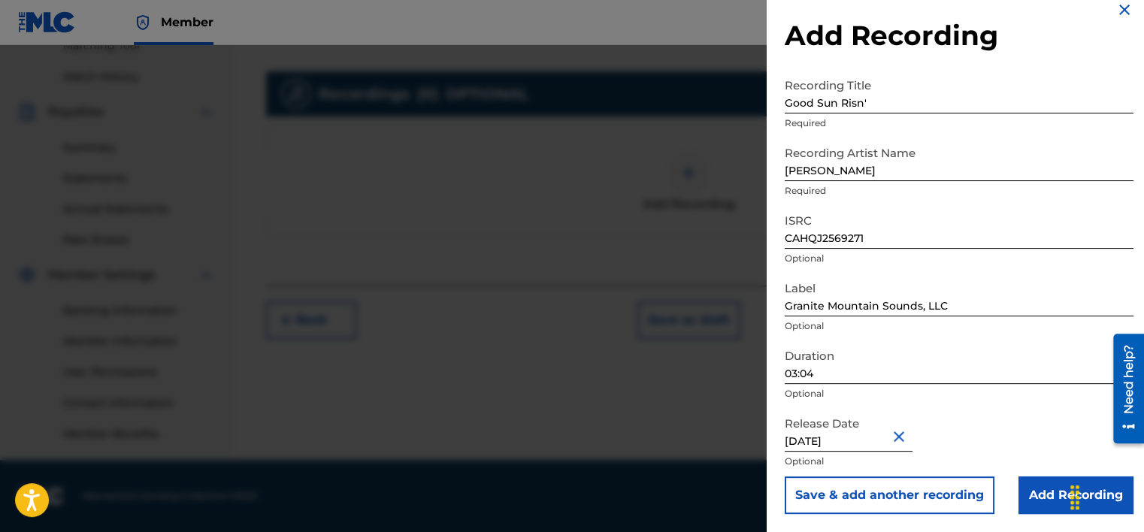
click at [1044, 493] on input "Add Recording" at bounding box center [1075, 495] width 115 height 38
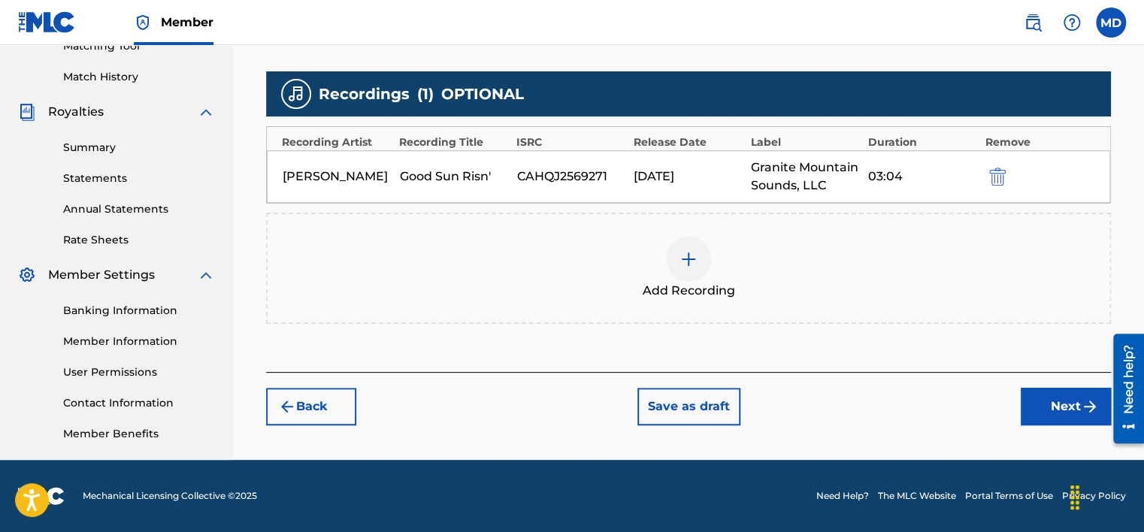
click at [1064, 402] on button "Next" at bounding box center [1065, 407] width 90 height 38
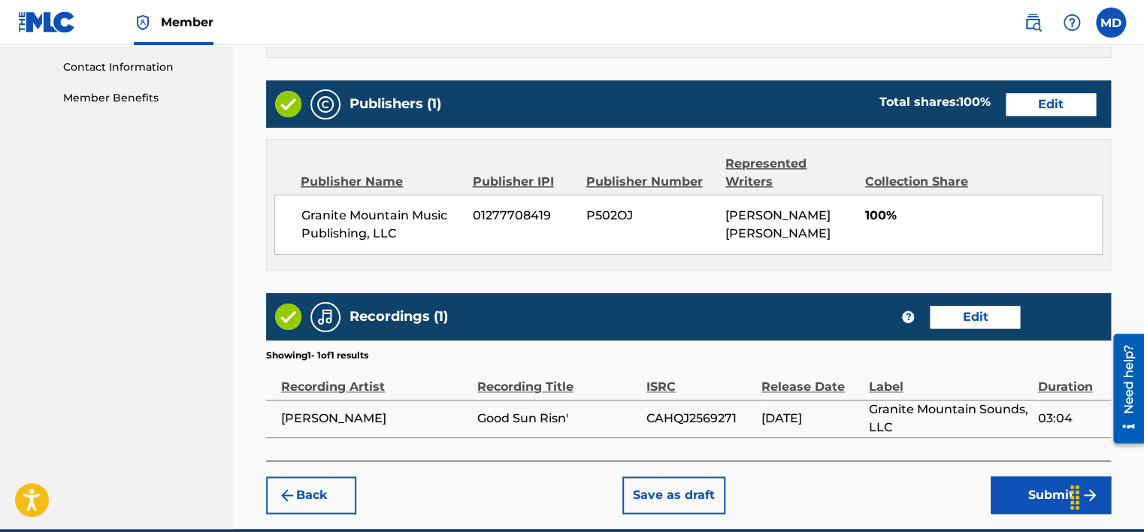
scroll to position [802, 0]
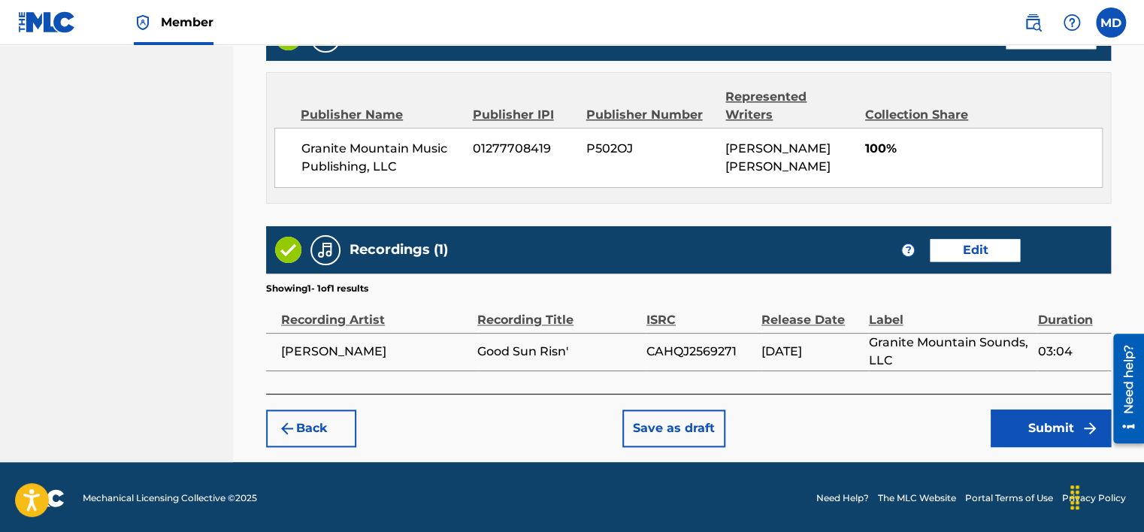
click at [1052, 421] on button "Submit" at bounding box center [1050, 429] width 120 height 38
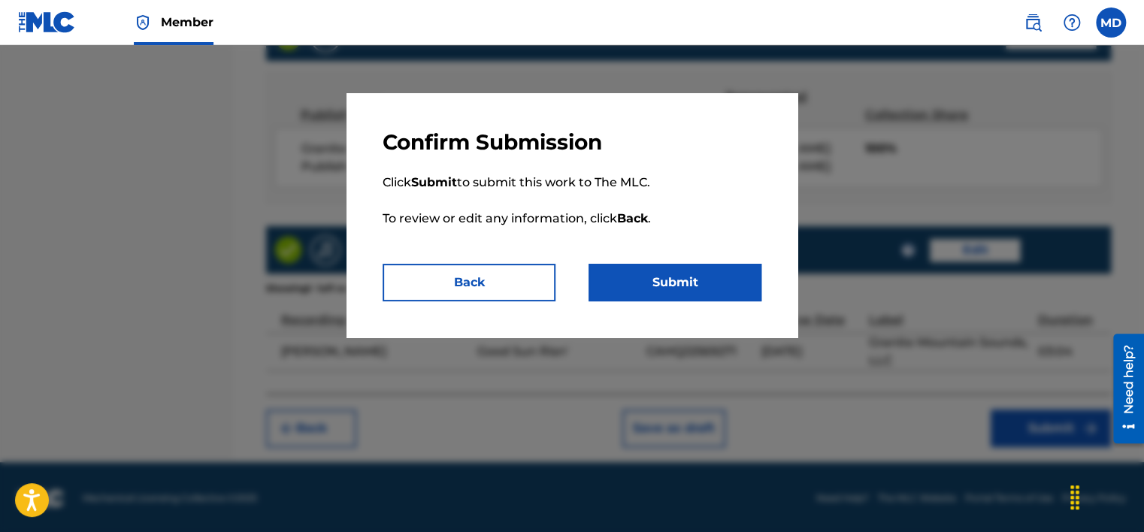
click at [664, 286] on button "Submit" at bounding box center [674, 283] width 173 height 38
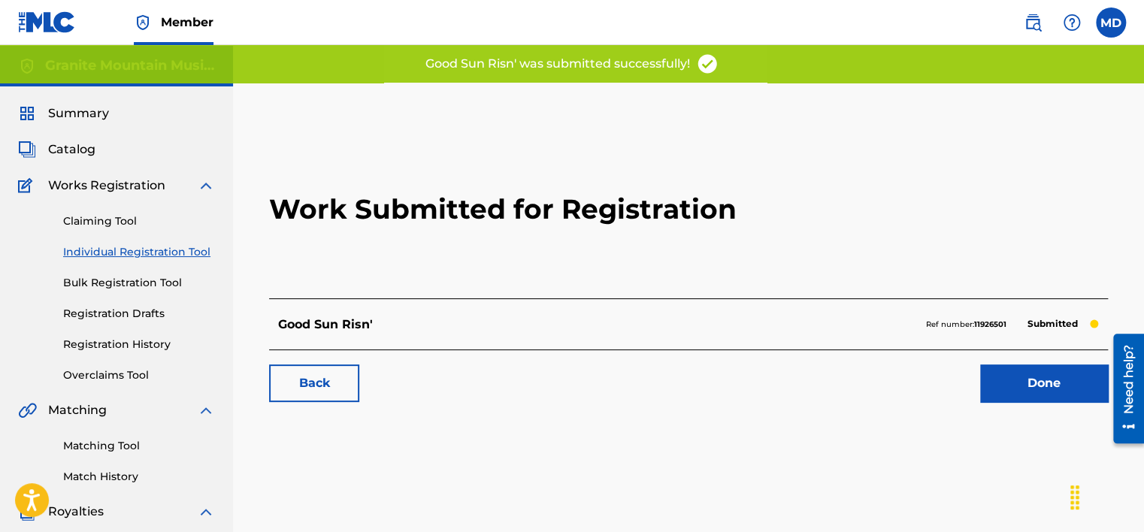
click at [1018, 383] on link "Done" at bounding box center [1044, 383] width 128 height 38
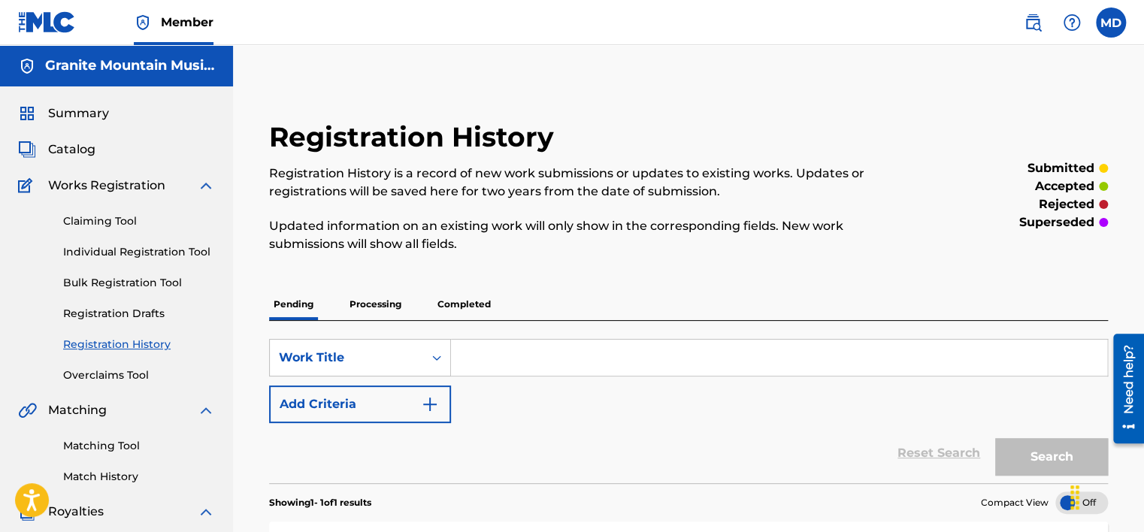
click at [62, 149] on span "Catalog" at bounding box center [71, 150] width 47 height 18
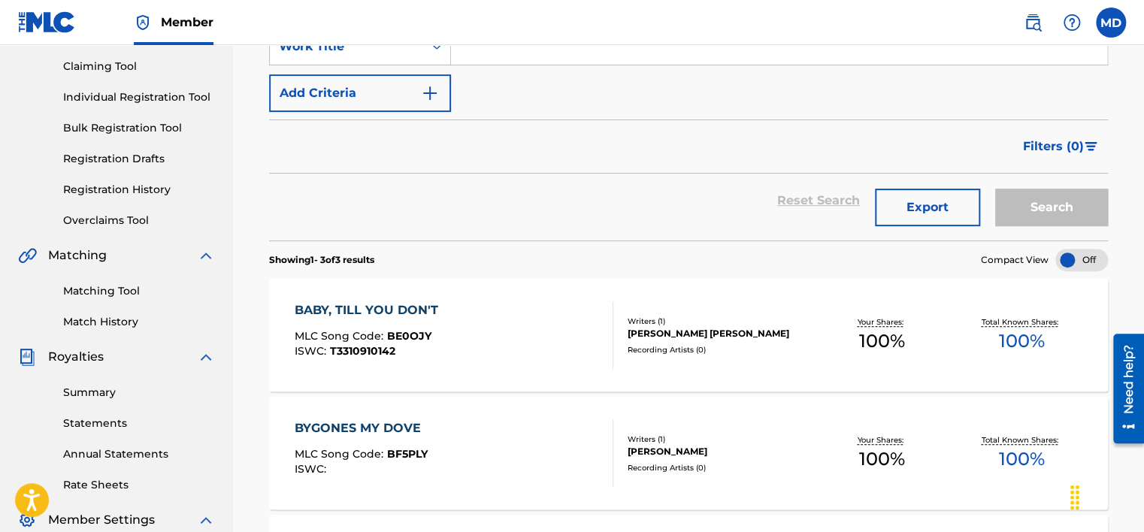
scroll to position [225, 0]
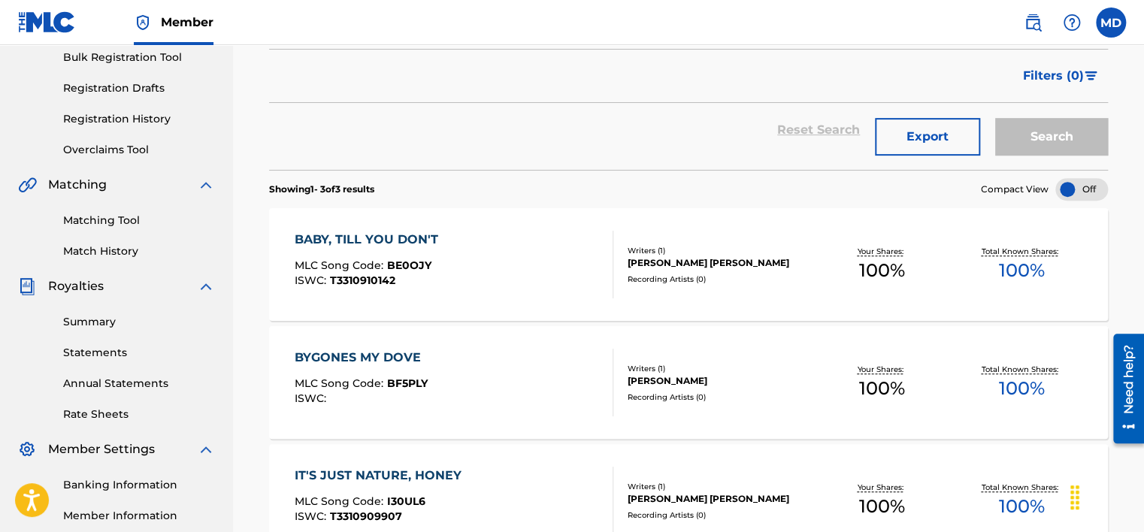
click at [413, 264] on span "BE0OJY" at bounding box center [408, 265] width 44 height 14
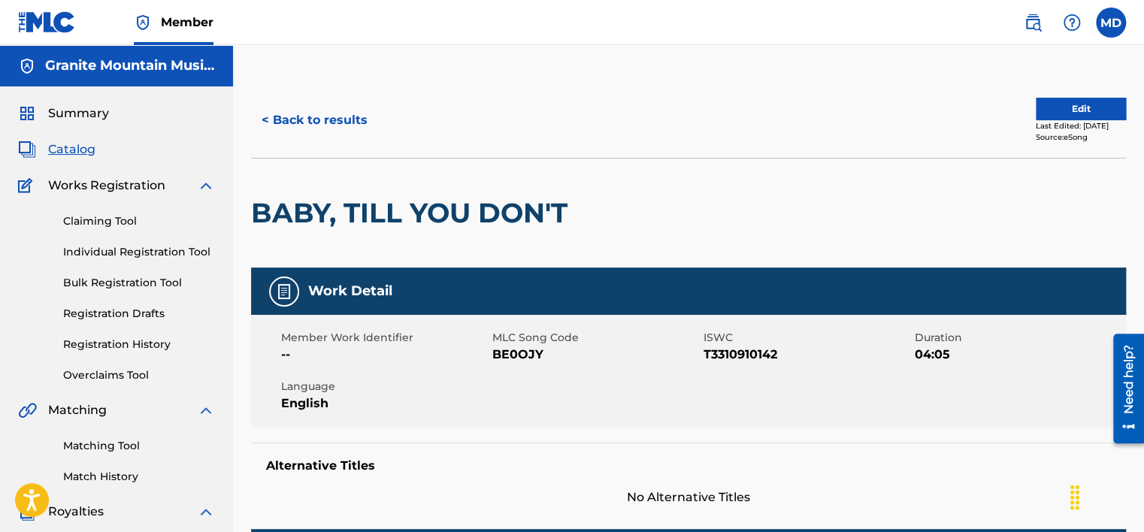
click at [508, 352] on span "BE0OJY" at bounding box center [595, 355] width 207 height 18
copy span "BE0OJY"
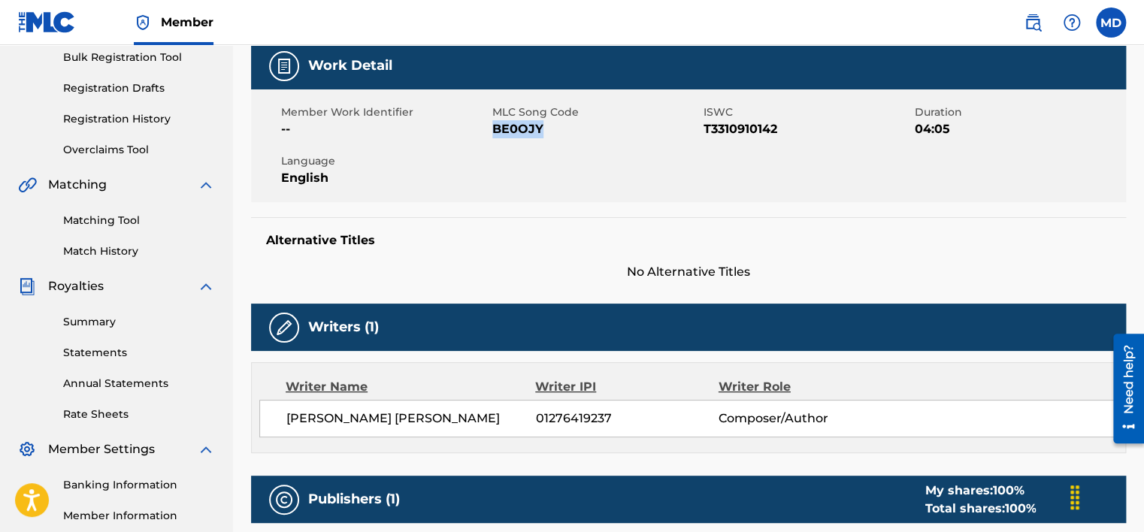
scroll to position [301, 0]
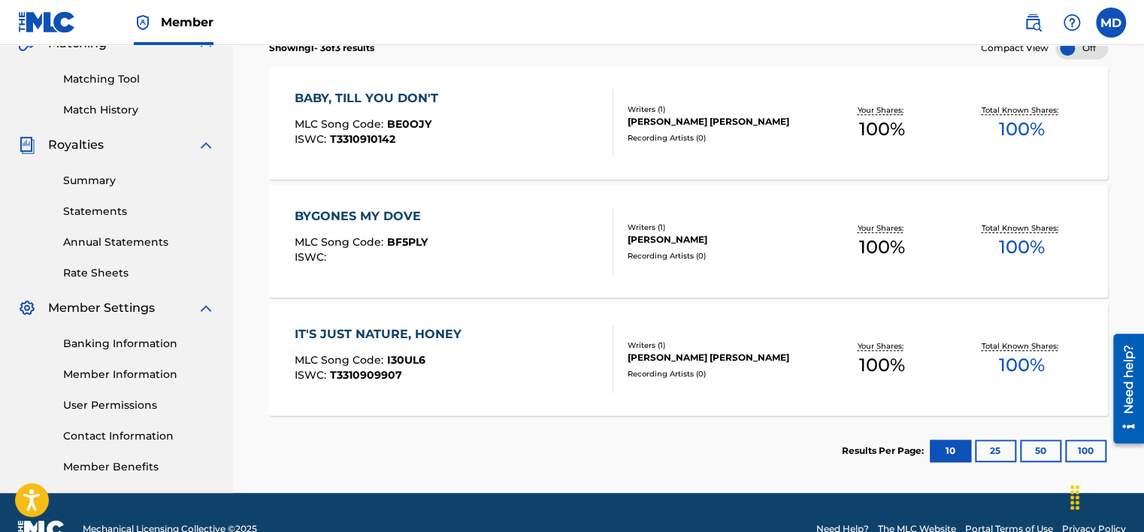
scroll to position [376, 0]
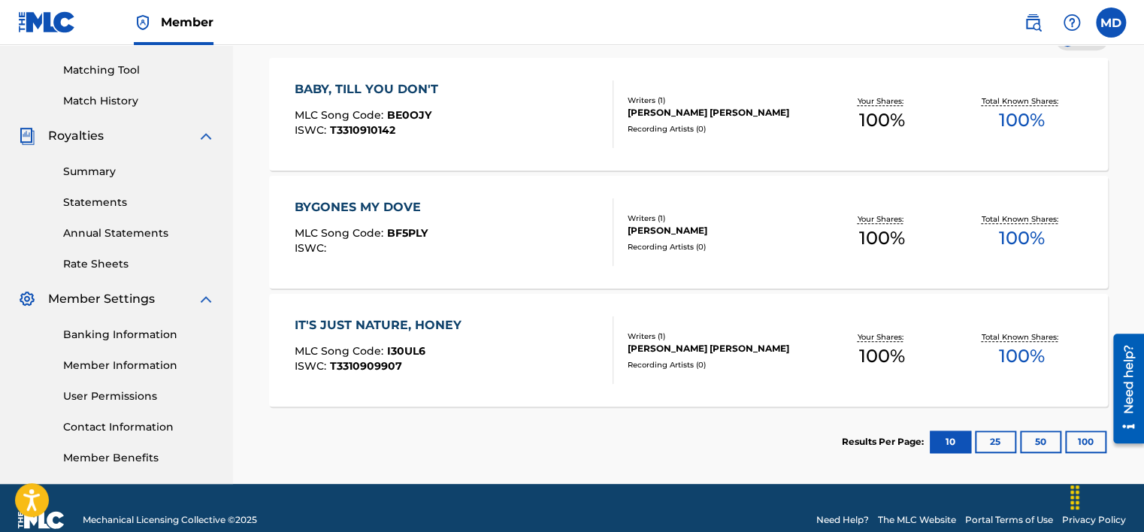
click at [368, 202] on div "BYGONES MY DOVE" at bounding box center [361, 207] width 134 height 18
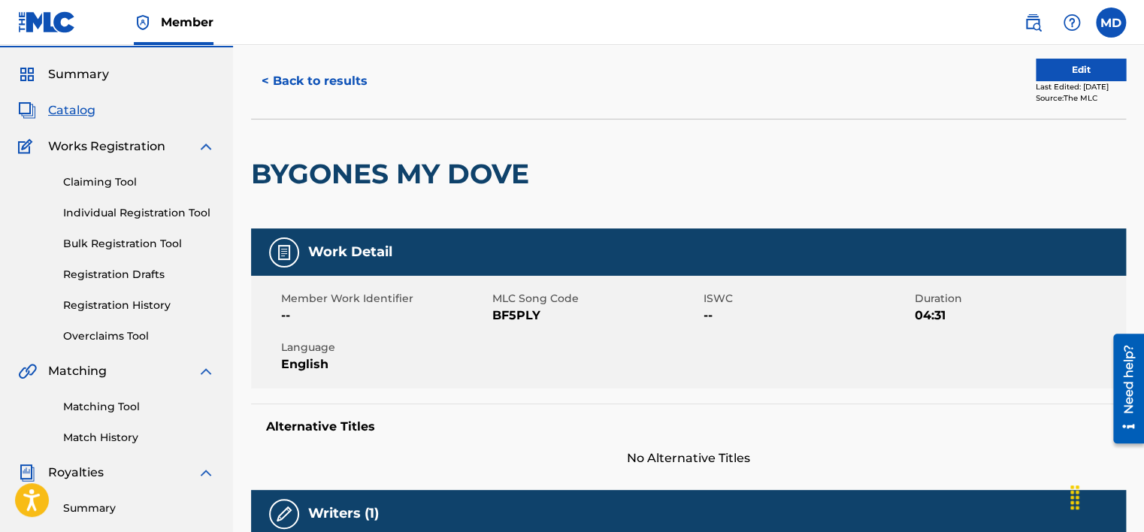
scroll to position [75, 0]
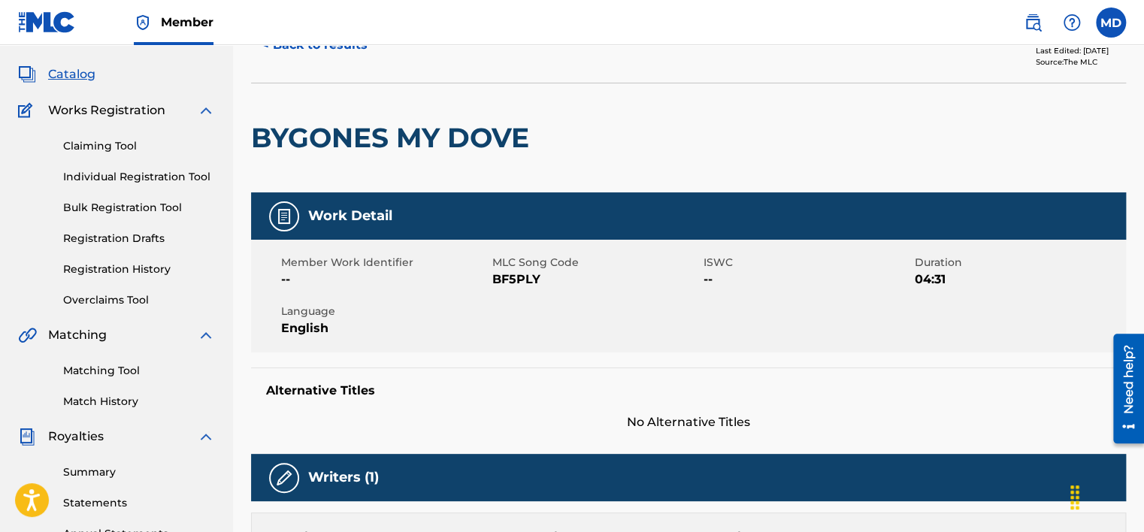
click at [525, 283] on span "BF5PLY" at bounding box center [595, 280] width 207 height 18
copy span "BF5PLY"
drag, startPoint x: 763, startPoint y: 308, endPoint x: 406, endPoint y: 321, distance: 357.9
click at [763, 309] on div "Member Work Identifier -- MLC Song Code BF5PLY ISWC -- Duration 04:31 Language …" at bounding box center [688, 296] width 875 height 113
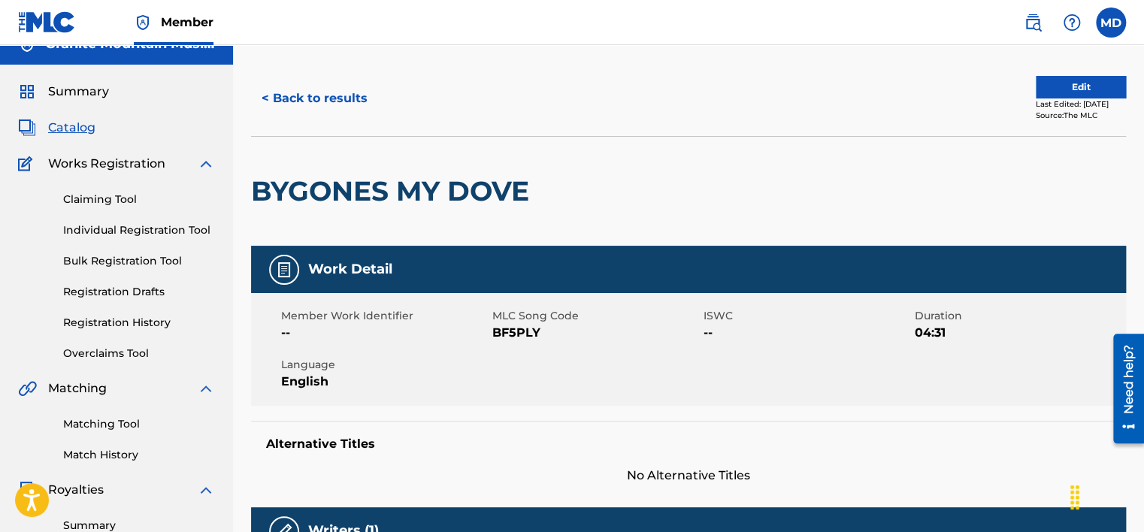
scroll to position [0, 0]
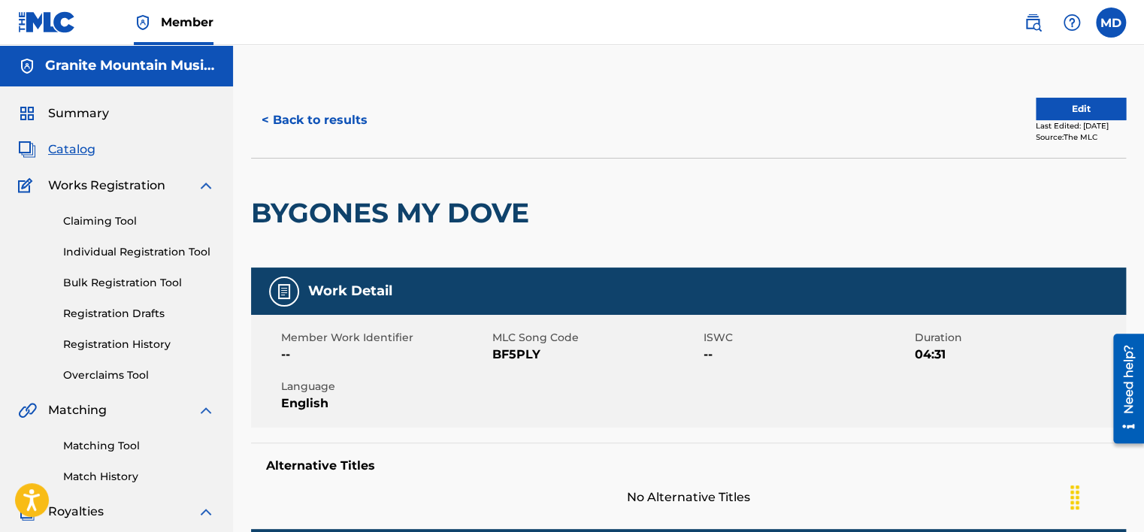
click at [1093, 102] on button "Edit" at bounding box center [1080, 109] width 90 height 23
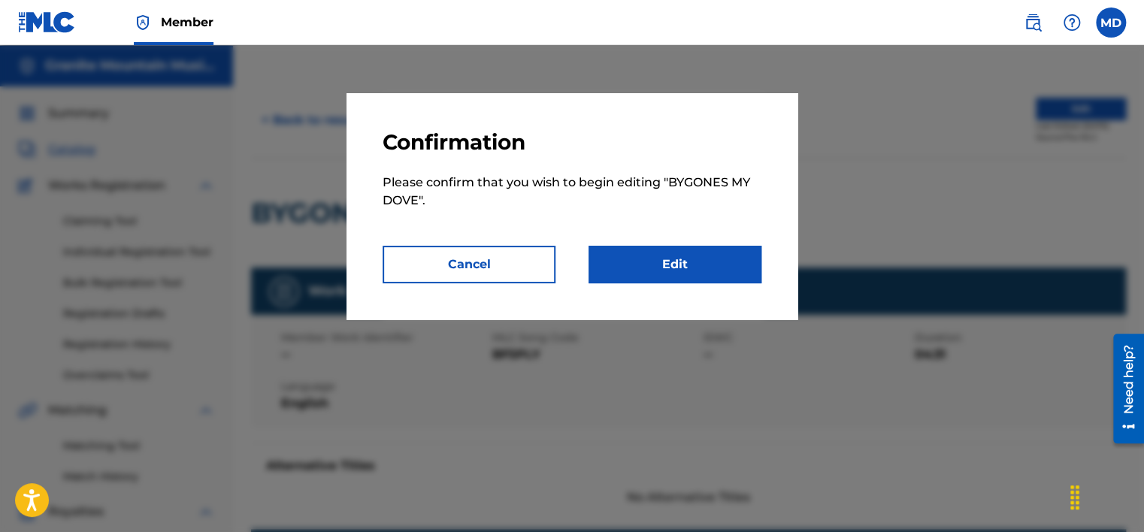
click at [646, 274] on link "Edit" at bounding box center [674, 265] width 173 height 38
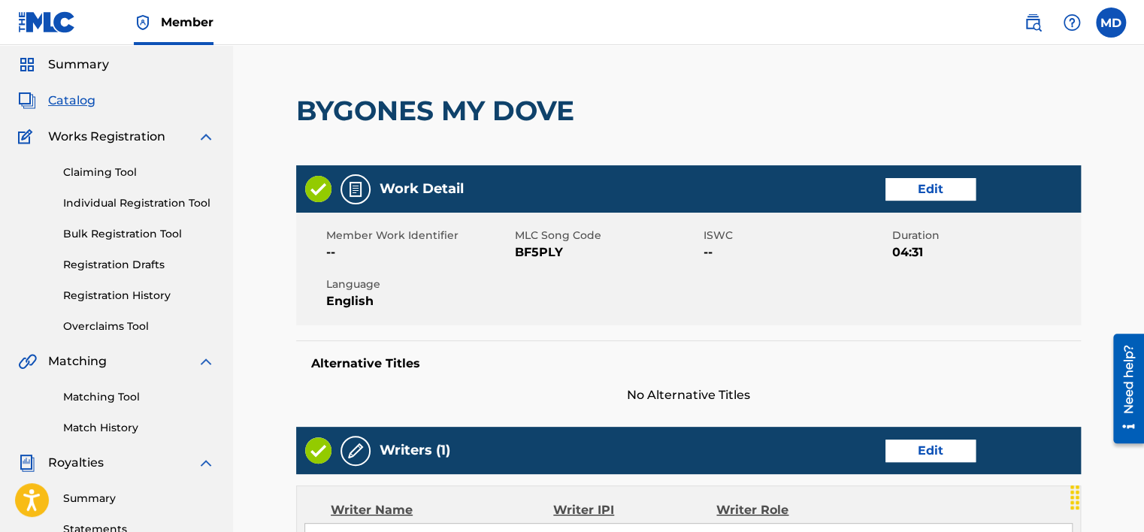
scroll to position [75, 0]
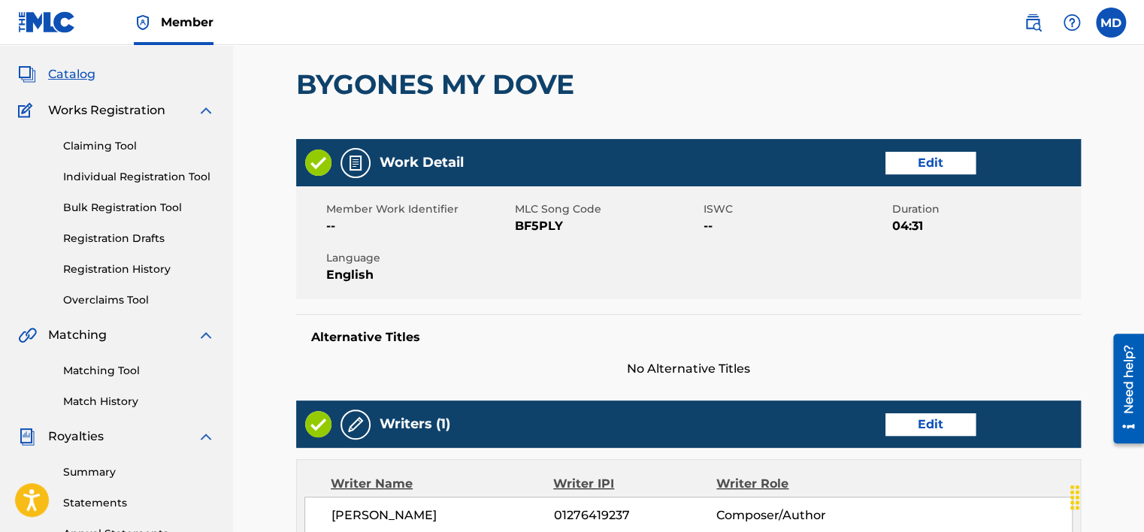
click at [909, 165] on link "Edit" at bounding box center [930, 163] width 90 height 23
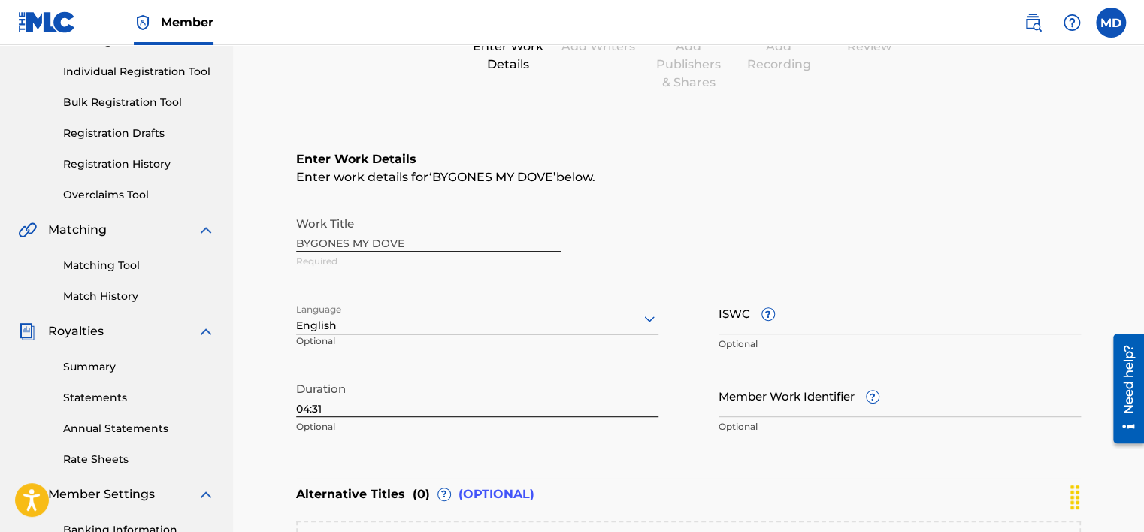
scroll to position [225, 0]
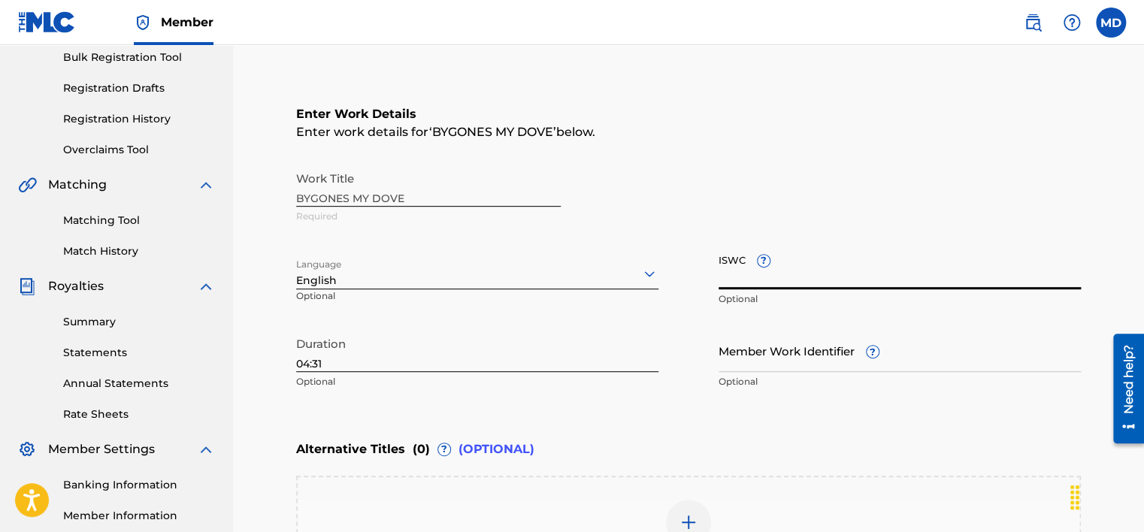
click at [749, 282] on input "ISWC ?" at bounding box center [899, 267] width 362 height 43
paste input "T-331.090.742-3"
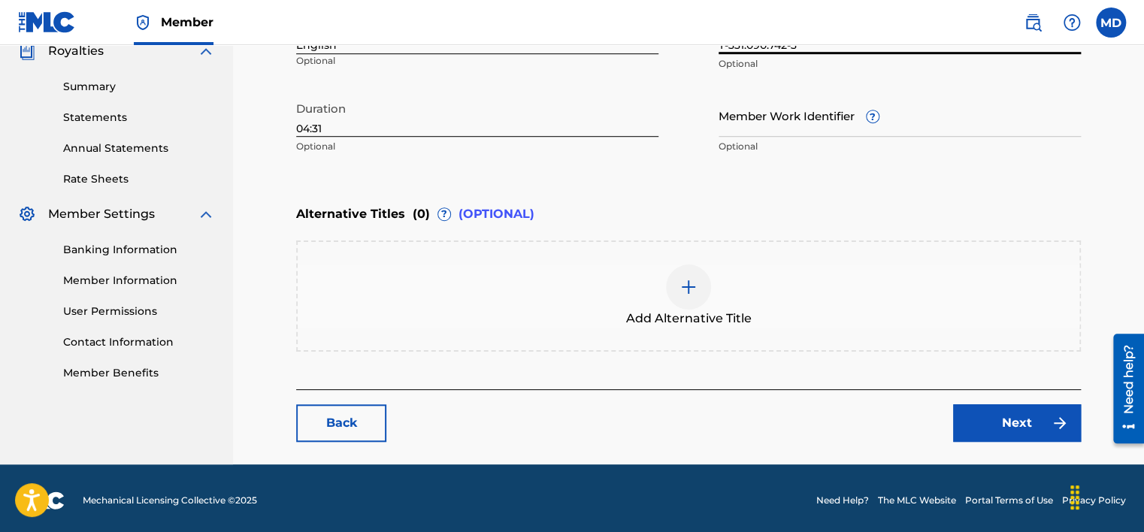
scroll to position [464, 0]
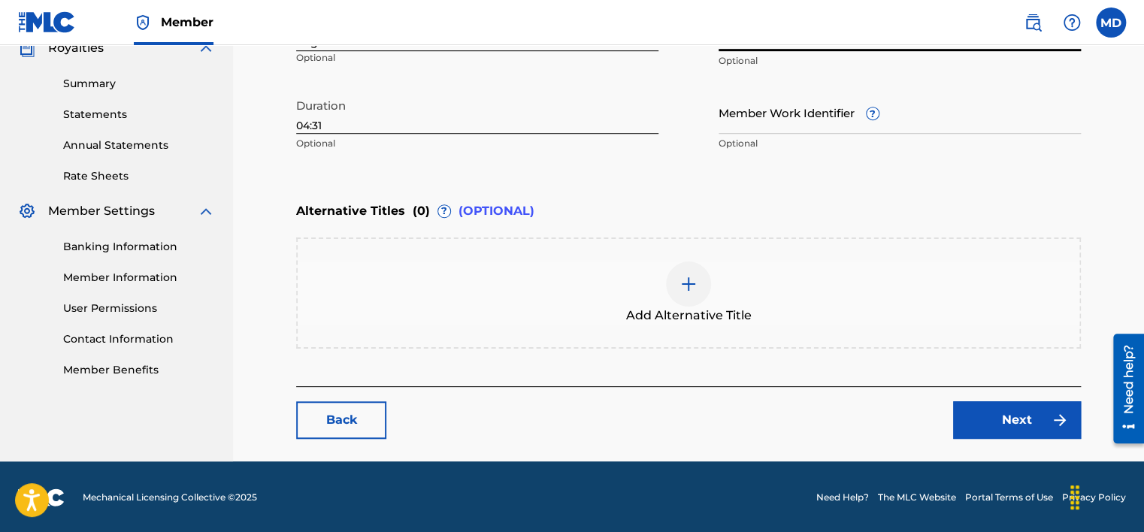
type input "T-331.090.742-3"
click at [1002, 421] on link "Next" at bounding box center [1017, 420] width 128 height 38
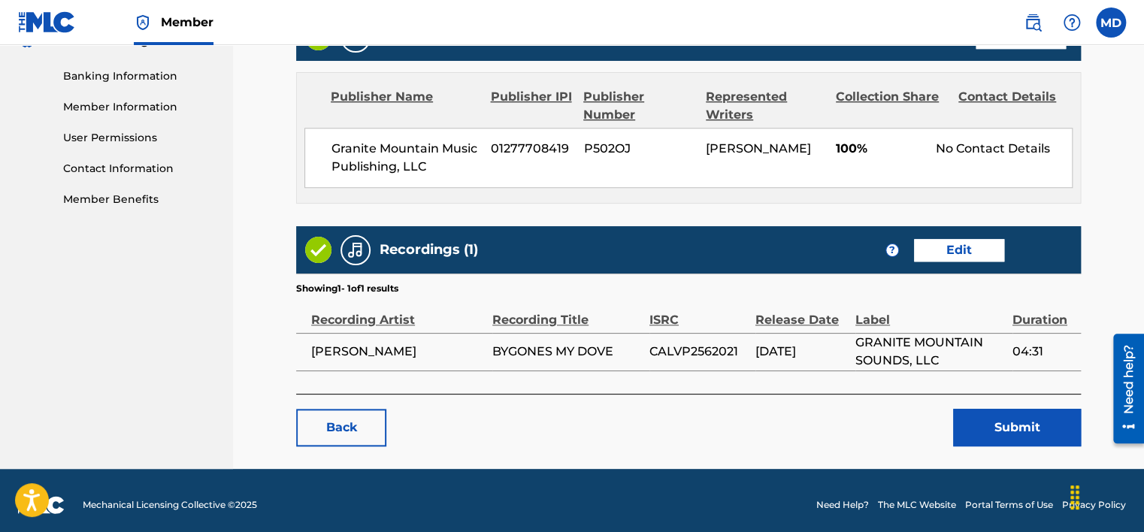
scroll to position [641, 0]
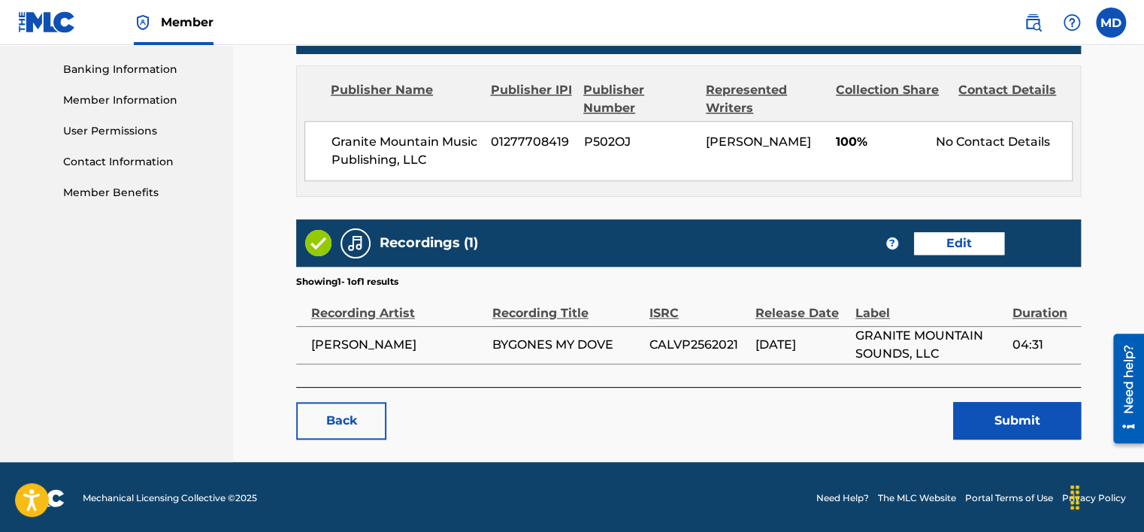
click at [1011, 413] on button "Submit" at bounding box center [1017, 421] width 128 height 38
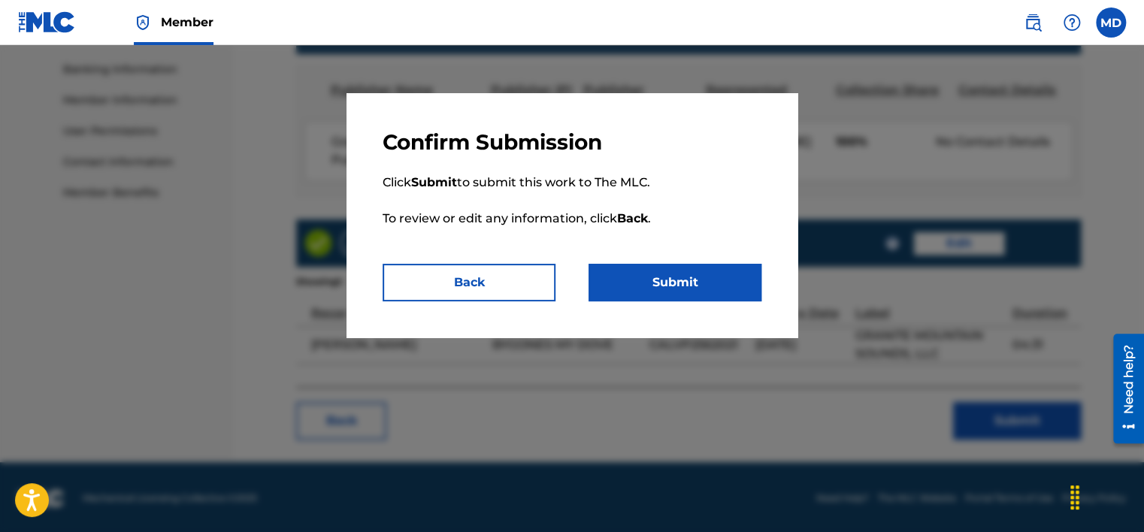
click at [703, 295] on button "Submit" at bounding box center [674, 283] width 173 height 38
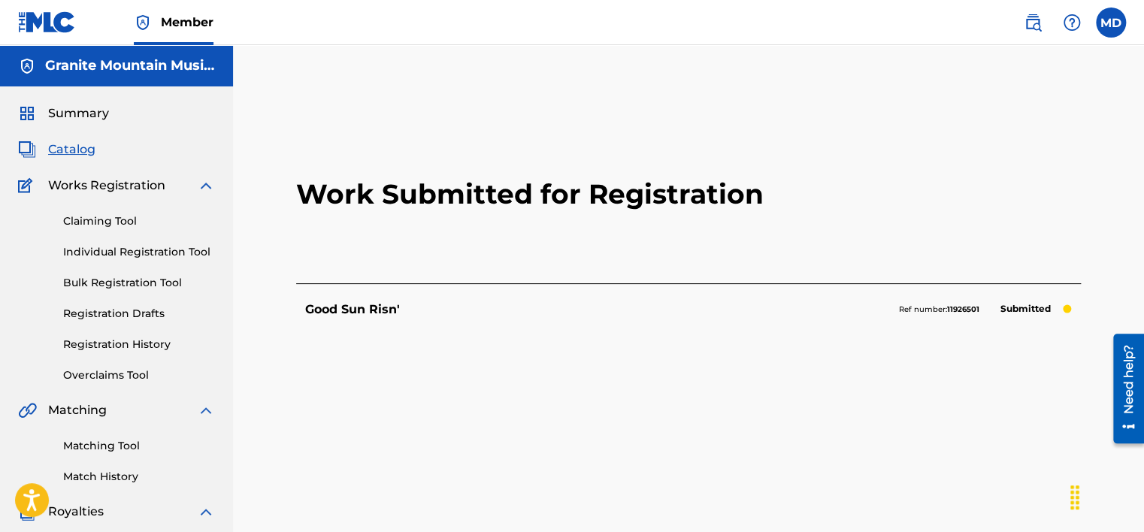
click at [82, 141] on span "Catalog" at bounding box center [71, 150] width 47 height 18
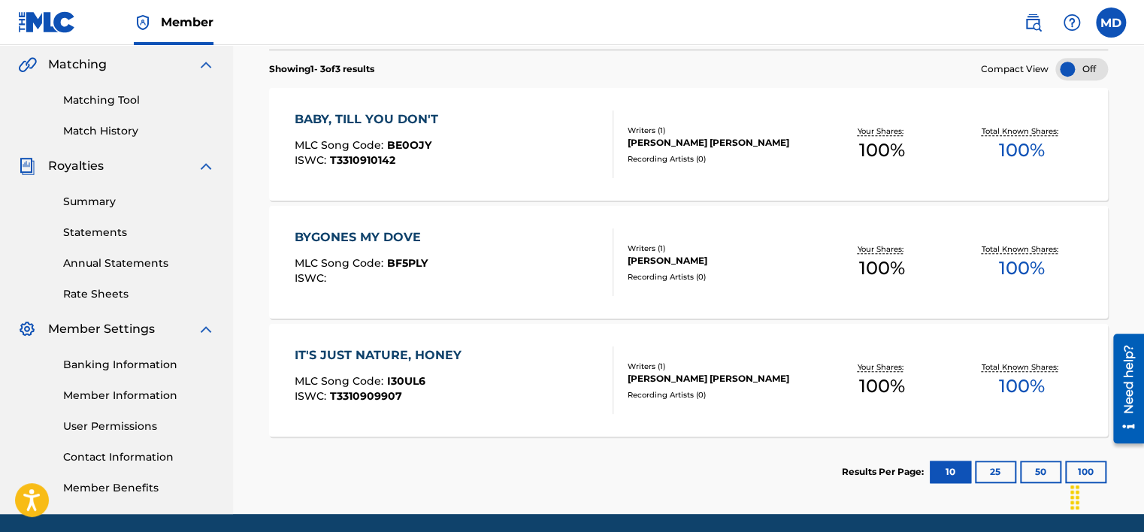
scroll to position [325, 0]
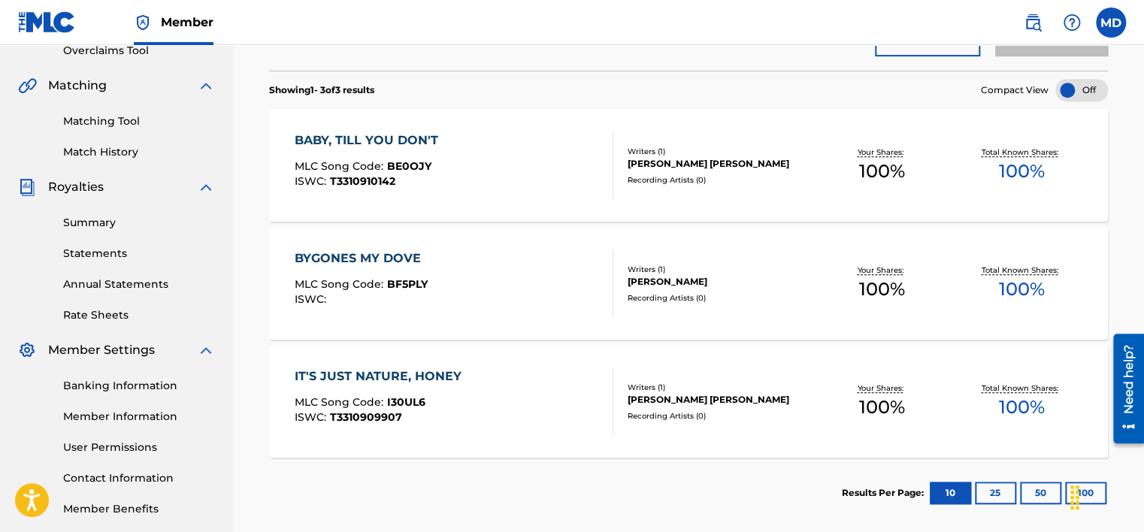
click at [432, 379] on div "IT'S JUST NATURE, HONEY" at bounding box center [381, 376] width 174 height 18
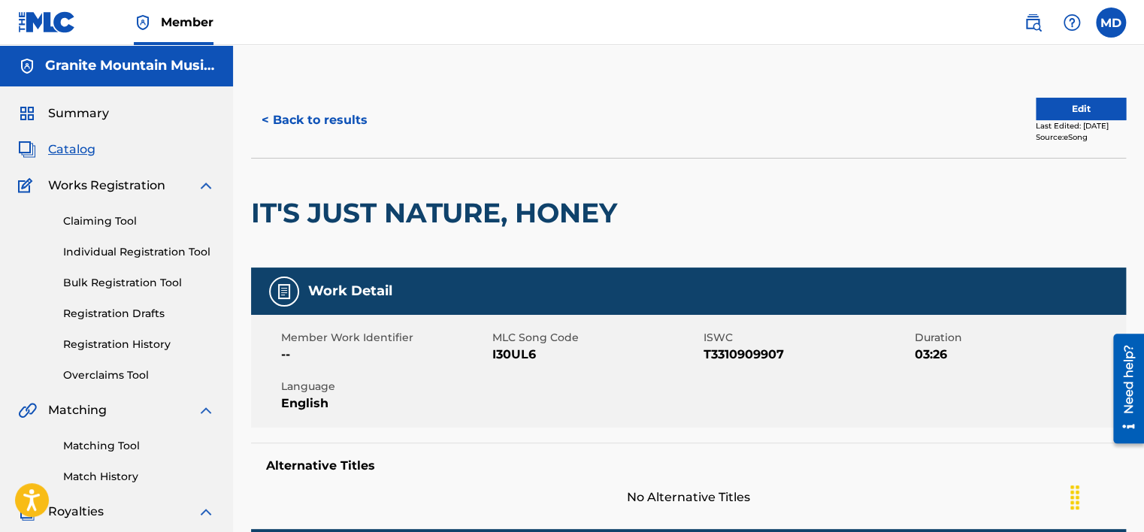
click at [511, 349] on span "I30UL6" at bounding box center [595, 355] width 207 height 18
copy span "I30UL6"
